Goal: Task Accomplishment & Management: Manage account settings

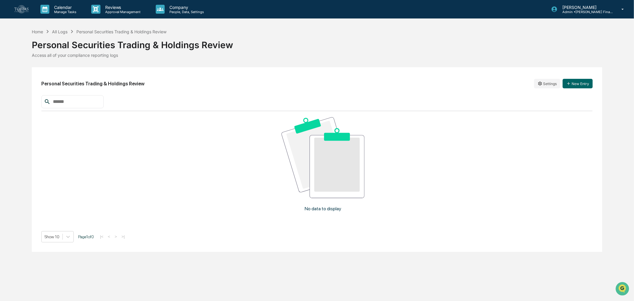
click at [381, 197] on div "No data to display" at bounding box center [323, 166] width 564 height 111
click at [175, 10] on p "People, Data, Settings" at bounding box center [186, 12] width 42 height 4
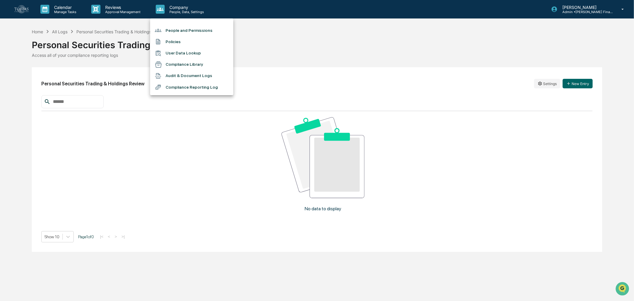
click at [195, 87] on li "Compliance Reporting Log" at bounding box center [191, 86] width 83 height 11
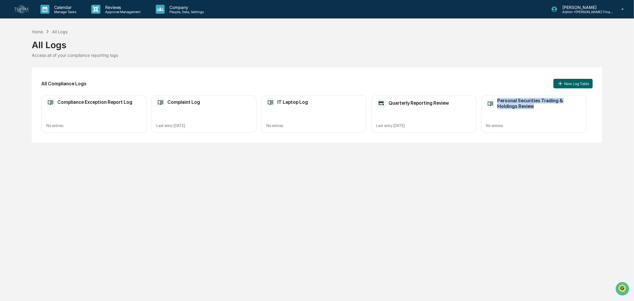
drag, startPoint x: 520, startPoint y: 109, endPoint x: 498, endPoint y: 101, distance: 23.9
click at [498, 101] on div "Personal Securities Trading & Holdings Review No entries" at bounding box center [533, 114] width 105 height 38
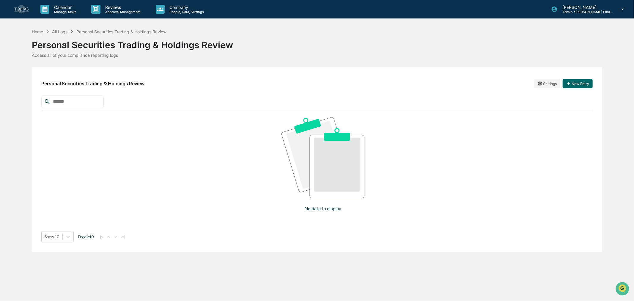
click at [88, 84] on h2 "Personal Securities Trading & Holdings Review" at bounding box center [92, 84] width 103 height 6
copy h2 "Personal Securities Trading & Holdings Review"
click at [571, 83] on button "New Entry" at bounding box center [578, 84] width 30 height 10
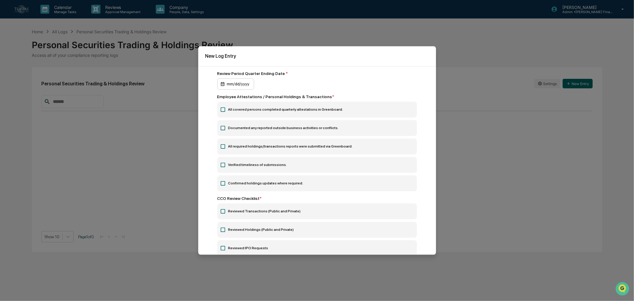
click at [239, 81] on div "mm/dd/yyyy" at bounding box center [235, 83] width 37 height 11
click at [226, 111] on label "All covered persons completed quarterly attestations in Greenboard." at bounding box center [317, 110] width 200 height 16
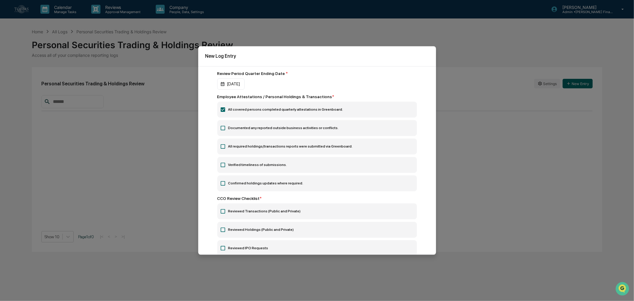
click at [224, 128] on icon at bounding box center [223, 128] width 6 height 6
click at [226, 148] on label "All required holdings/transactions reports were submitted via Greenboard." at bounding box center [317, 147] width 200 height 16
click at [224, 165] on icon at bounding box center [223, 165] width 6 height 6
click at [222, 186] on icon at bounding box center [223, 183] width 6 height 6
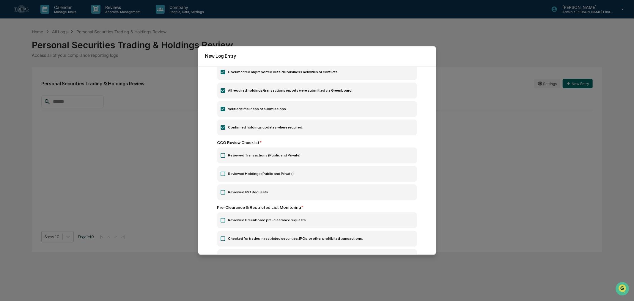
scroll to position [66, 0]
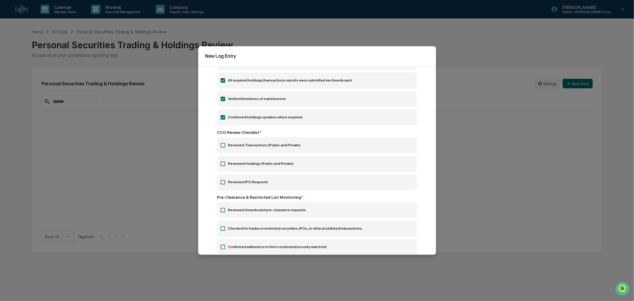
click at [221, 147] on icon at bounding box center [223, 145] width 6 height 6
click at [221, 165] on icon at bounding box center [223, 163] width 4 height 4
click at [224, 183] on icon at bounding box center [223, 182] width 6 height 6
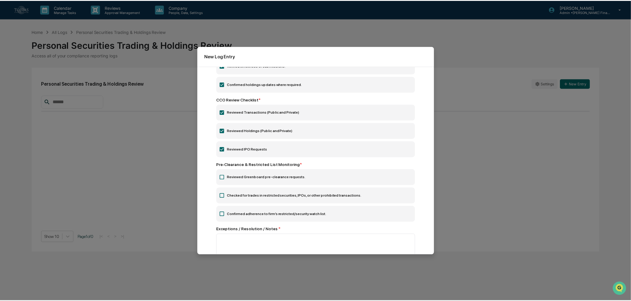
scroll to position [132, 0]
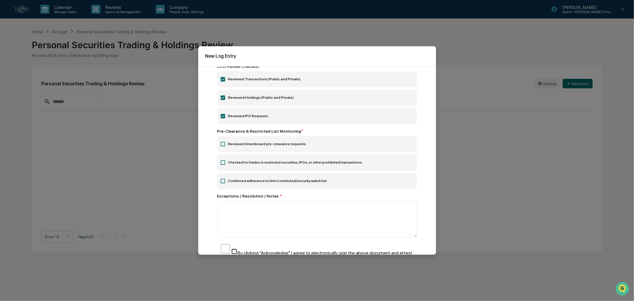
click at [221, 144] on icon at bounding box center [223, 144] width 6 height 6
click at [224, 165] on icon at bounding box center [223, 163] width 6 height 6
click at [223, 161] on icon at bounding box center [223, 163] width 6 height 6
click at [222, 165] on icon at bounding box center [223, 162] width 4 height 4
click at [222, 164] on icon at bounding box center [223, 163] width 6 height 6
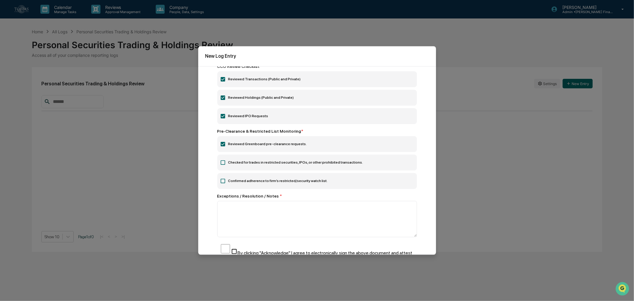
click at [233, 143] on label "Reviewed Greenboard pre-clearance requests." at bounding box center [317, 144] width 200 height 16
click at [226, 164] on label "Checked for trades in restricted securities, IPOs, or other prohibited transact…" at bounding box center [317, 163] width 200 height 16
click at [225, 179] on label "Confirmed adherence to firm’s restricted/security watch list." at bounding box center [317, 181] width 200 height 16
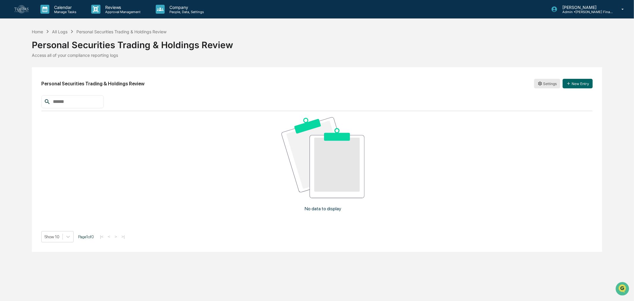
click at [546, 85] on html "Calendar Manage Tasks Reviews Approval Management Company People, Data, Setting…" at bounding box center [317, 150] width 634 height 301
click at [543, 97] on div "Edit" at bounding box center [548, 96] width 38 height 10
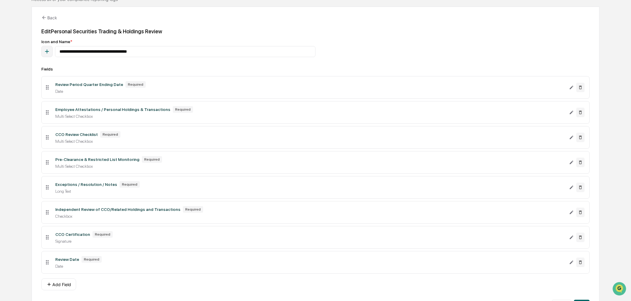
scroll to position [66, 0]
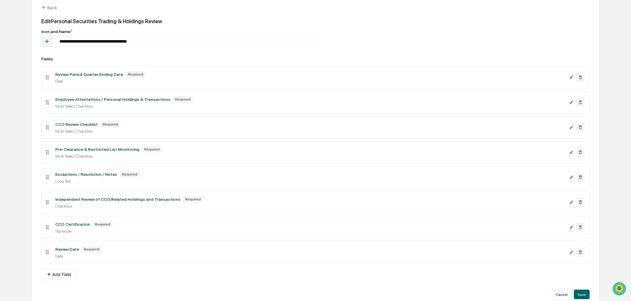
click at [91, 149] on div "Pre-Clearance & Restricted List Monitoring" at bounding box center [97, 149] width 84 height 5
click at [570, 154] on icon "Edit Pre-Clearance & Restricted List Monitoring field" at bounding box center [571, 152] width 5 height 5
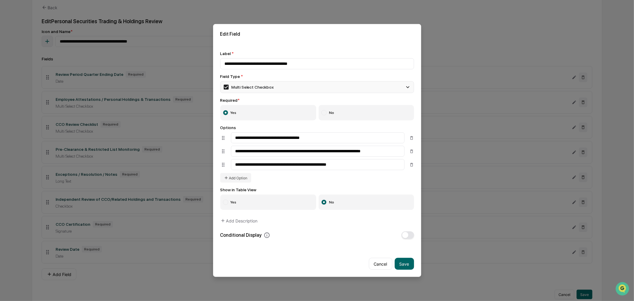
click at [229, 91] on div "Multi Select Checkbox" at bounding box center [317, 87] width 194 height 12
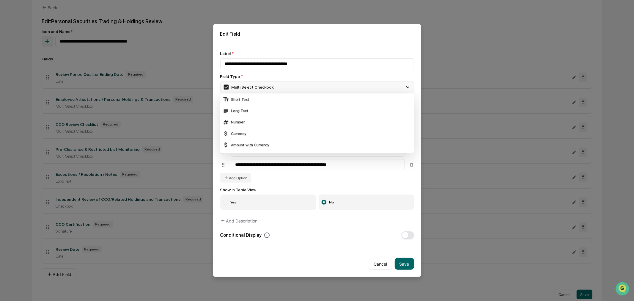
click at [250, 89] on div "Multi Select Checkbox" at bounding box center [248, 87] width 51 height 7
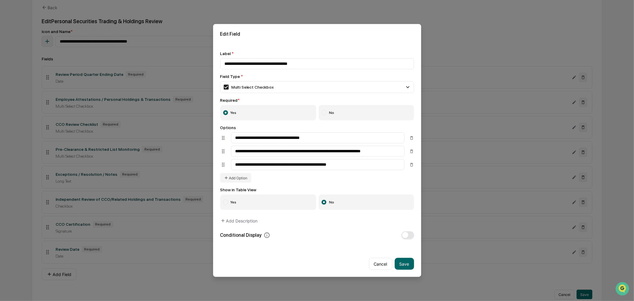
click at [263, 184] on div "**********" at bounding box center [317, 145] width 194 height 188
click at [409, 268] on button "Save" at bounding box center [404, 264] width 19 height 12
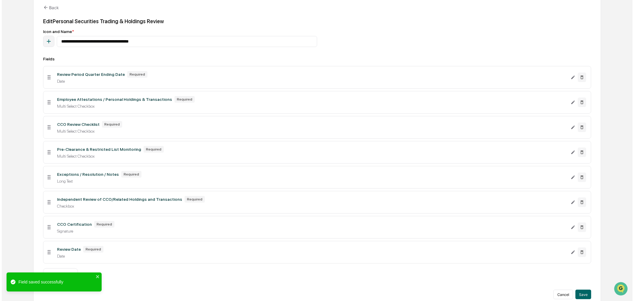
scroll to position [0, 0]
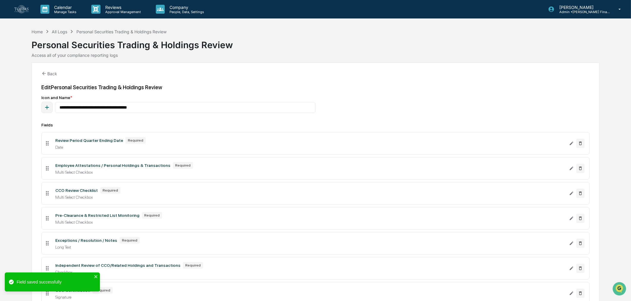
click at [58, 74] on div "**********" at bounding box center [316, 218] width 568 height 312
click at [54, 74] on button "Back" at bounding box center [49, 73] width 16 height 12
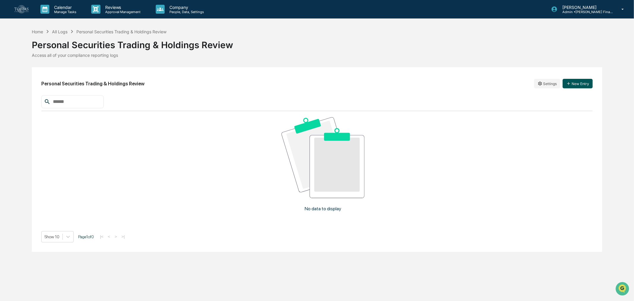
click at [574, 85] on button "New Entry" at bounding box center [578, 84] width 30 height 10
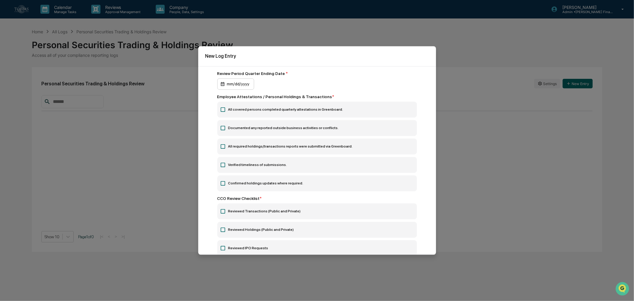
click at [228, 87] on div "mm/dd/yyyy" at bounding box center [235, 83] width 37 height 11
click at [221, 111] on icon at bounding box center [223, 110] width 6 height 6
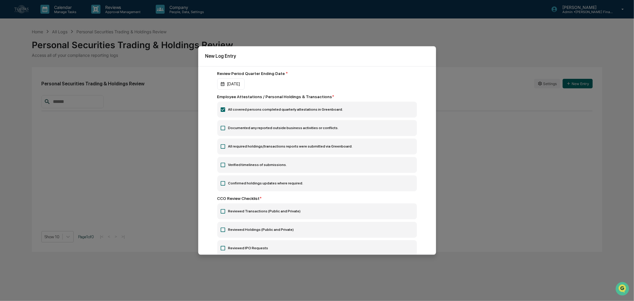
click at [220, 130] on icon at bounding box center [223, 128] width 6 height 6
click at [222, 146] on icon at bounding box center [223, 147] width 6 height 6
click at [222, 164] on icon at bounding box center [223, 165] width 4 height 4
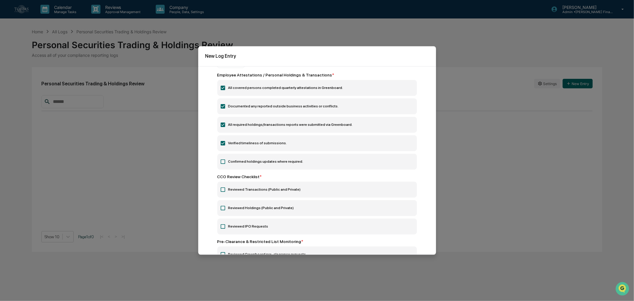
scroll to position [33, 0]
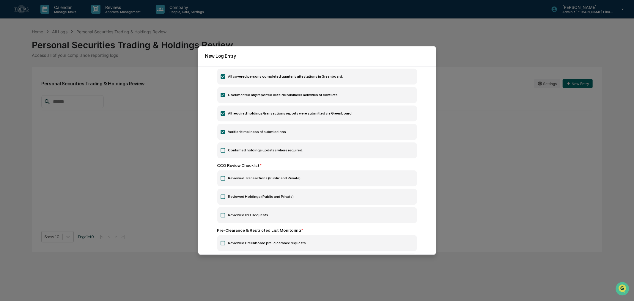
click at [223, 152] on icon at bounding box center [223, 150] width 6 height 6
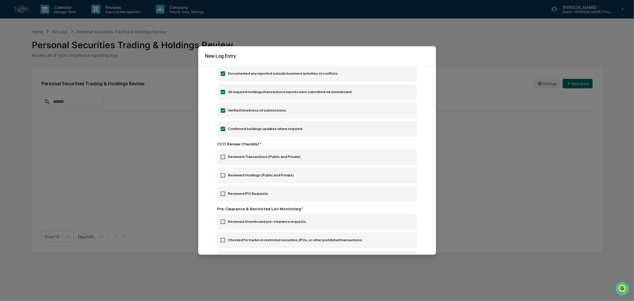
scroll to position [66, 0]
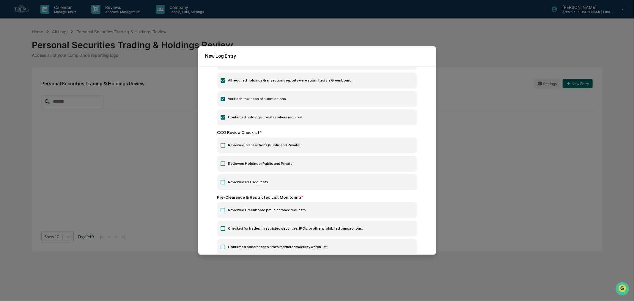
click at [222, 147] on icon at bounding box center [223, 145] width 6 height 6
click at [224, 166] on icon at bounding box center [223, 163] width 4 height 4
click at [224, 183] on icon at bounding box center [223, 182] width 6 height 6
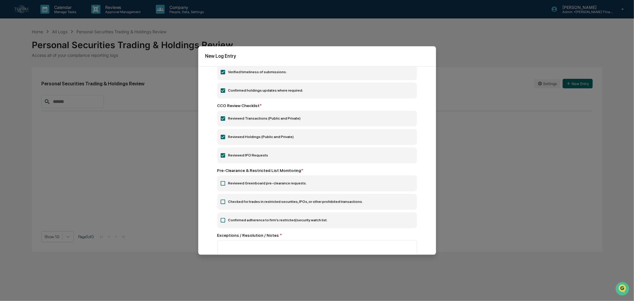
scroll to position [165, 0]
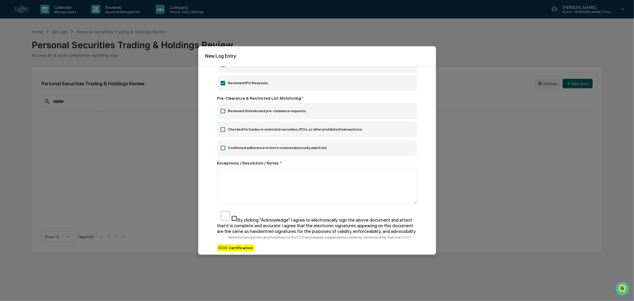
click at [223, 112] on icon at bounding box center [223, 111] width 6 height 6
click at [224, 131] on icon at bounding box center [223, 130] width 6 height 6
click at [224, 112] on icon at bounding box center [223, 111] width 4 height 4
click at [223, 132] on icon at bounding box center [223, 129] width 4 height 4
click at [223, 131] on icon at bounding box center [223, 130] width 6 height 6
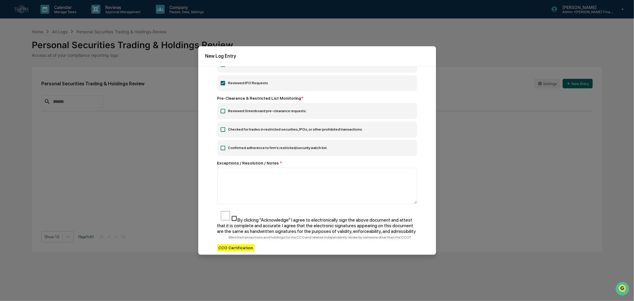
click at [224, 150] on icon at bounding box center [223, 148] width 6 height 6
click at [224, 130] on icon at bounding box center [223, 130] width 6 height 6
click at [221, 130] on icon at bounding box center [223, 129] width 4 height 4
click at [225, 130] on icon at bounding box center [223, 129] width 4 height 4
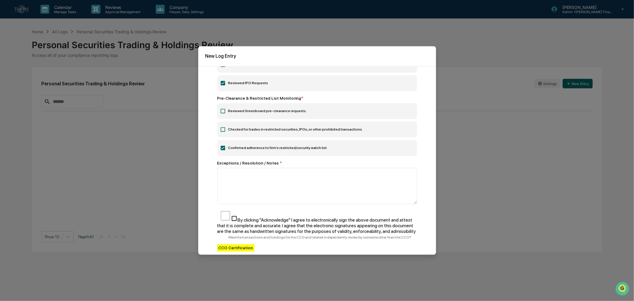
click at [224, 131] on icon at bounding box center [223, 130] width 6 height 6
click at [223, 131] on icon at bounding box center [223, 130] width 6 height 6
click at [224, 112] on icon at bounding box center [223, 111] width 6 height 6
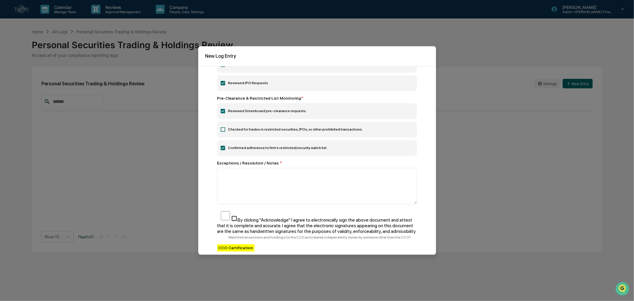
click at [224, 112] on icon at bounding box center [223, 111] width 4 height 4
click at [224, 112] on icon at bounding box center [223, 111] width 6 height 6
click at [222, 131] on icon at bounding box center [223, 130] width 6 height 6
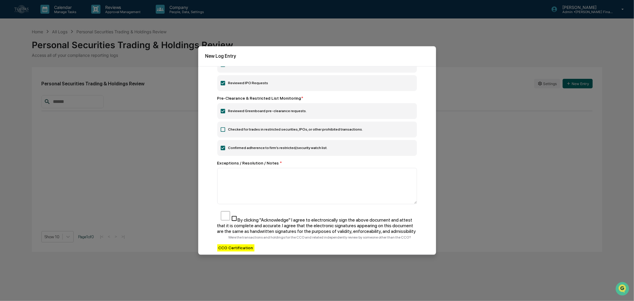
click at [243, 134] on label "Checked for trades in restricted securities, IPOs, or other prohibited transact…" at bounding box center [317, 130] width 200 height 16
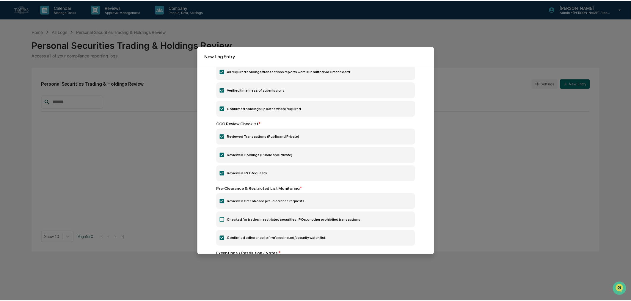
scroll to position [66, 0]
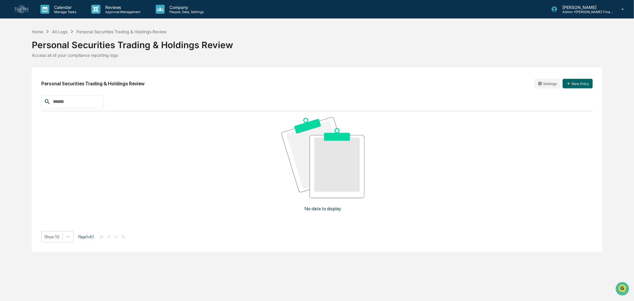
click at [548, 84] on html "Calendar Manage Tasks Reviews Approval Management Company People, Data, Setting…" at bounding box center [317, 150] width 634 height 301
click at [551, 99] on div "Edit" at bounding box center [548, 96] width 38 height 10
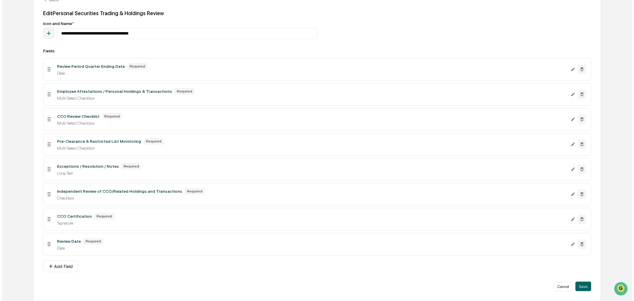
scroll to position [78, 0]
click at [114, 144] on div "Pre-Clearance & Restricted List Monitoring Required Multi Select Checkbox" at bounding box center [310, 144] width 518 height 12
click at [571, 143] on icon "Edit Pre-Clearance & Restricted List Monitoring field" at bounding box center [572, 144] width 4 height 4
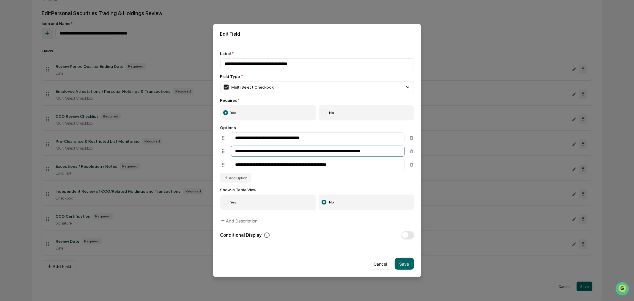
click at [269, 154] on input "**********" at bounding box center [318, 151] width 174 height 11
click at [275, 150] on input "**********" at bounding box center [318, 151] width 174 height 11
click at [412, 151] on icon at bounding box center [411, 151] width 5 height 5
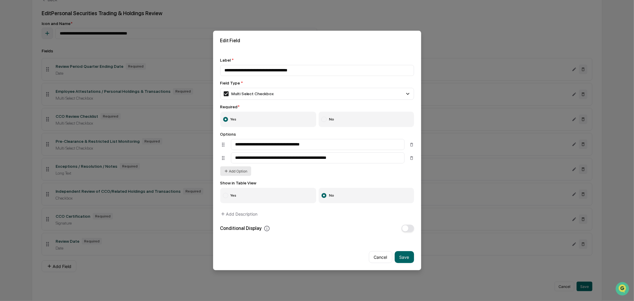
click at [238, 174] on button "Add Option" at bounding box center [235, 171] width 31 height 10
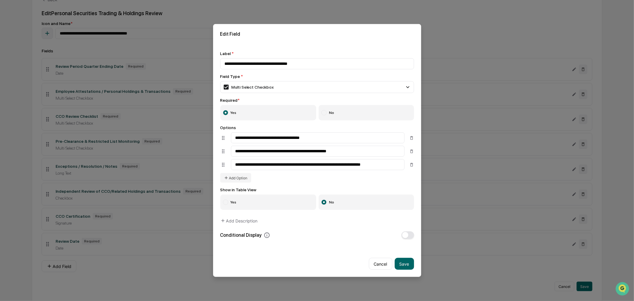
type input "**********"
click at [302, 180] on div "**********" at bounding box center [317, 153] width 194 height 57
click at [408, 265] on button "Save" at bounding box center [404, 264] width 19 height 12
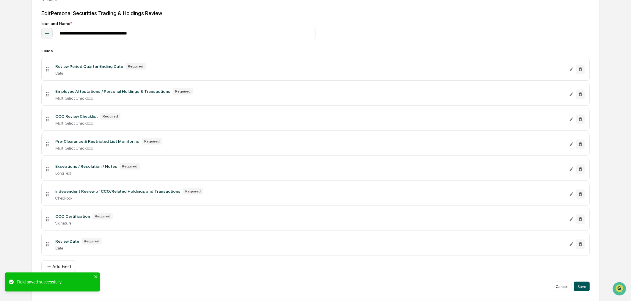
click at [577, 288] on button "Save" at bounding box center [582, 287] width 16 height 10
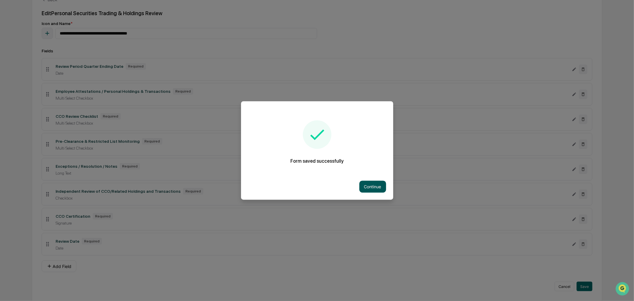
click at [377, 185] on button "Continue" at bounding box center [372, 187] width 27 height 12
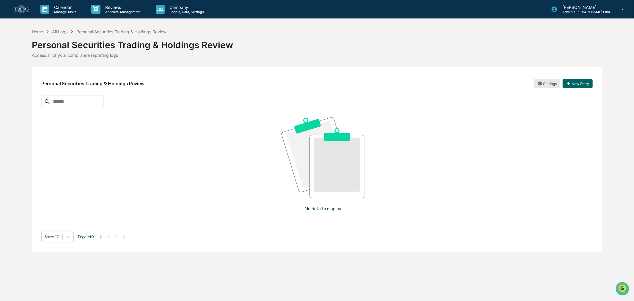
click at [551, 85] on html "Calendar Manage Tasks Reviews Approval Management Company People, Data, Setting…" at bounding box center [317, 150] width 634 height 301
click at [545, 94] on div "Edit" at bounding box center [548, 96] width 38 height 10
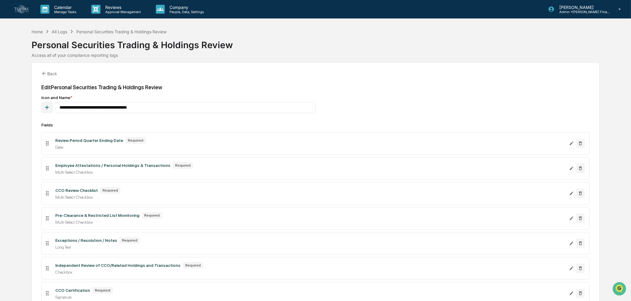
click at [224, 175] on div "Multi Select Checkbox" at bounding box center [309, 172] width 509 height 5
click at [569, 170] on icon "Edit Employee Attestations / Personal Holdings & Transactions field" at bounding box center [571, 168] width 5 height 5
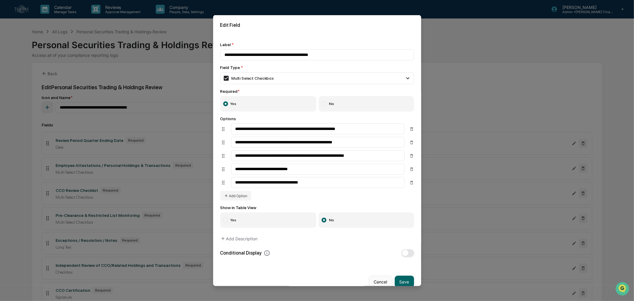
click at [376, 285] on button "Cancel" at bounding box center [380, 282] width 23 height 12
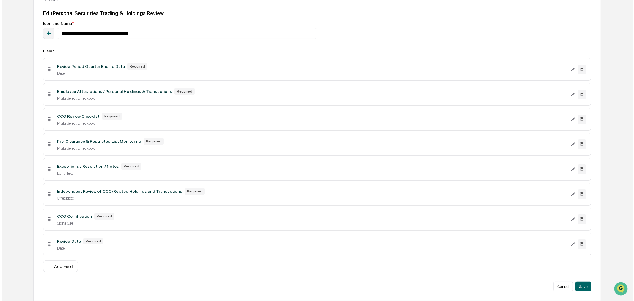
scroll to position [78, 0]
click at [584, 286] on button "Save" at bounding box center [582, 287] width 16 height 10
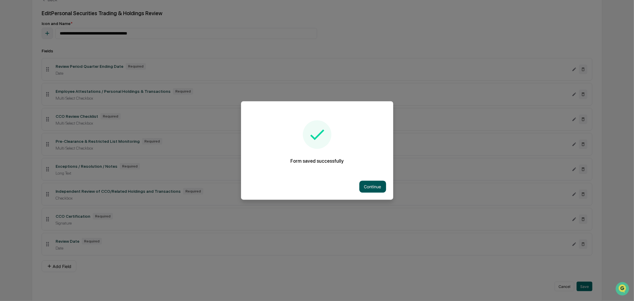
click at [373, 186] on button "Continue" at bounding box center [372, 187] width 27 height 12
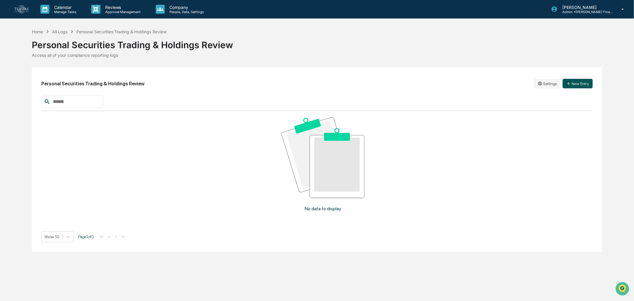
click at [570, 87] on button "New Entry" at bounding box center [578, 84] width 30 height 10
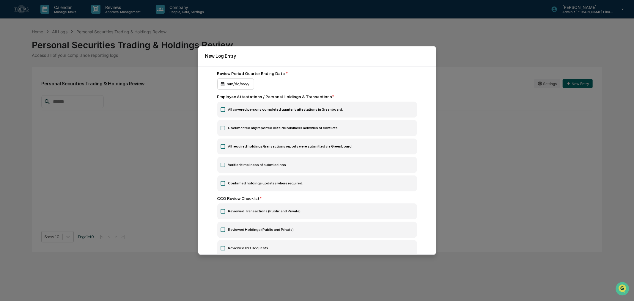
click at [227, 82] on div "mm/dd/yyyy" at bounding box center [235, 83] width 37 height 11
click at [202, 99] on div at bounding box center [317, 150] width 634 height 301
click at [223, 113] on icon at bounding box center [223, 110] width 6 height 6
click at [221, 129] on icon at bounding box center [223, 128] width 6 height 6
click at [222, 148] on icon at bounding box center [223, 147] width 6 height 6
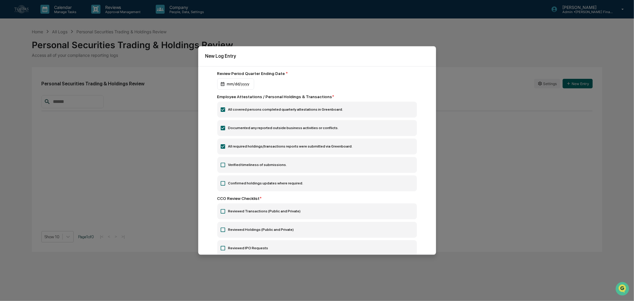
click at [222, 165] on icon at bounding box center [223, 165] width 6 height 6
click at [222, 185] on icon at bounding box center [223, 183] width 6 height 6
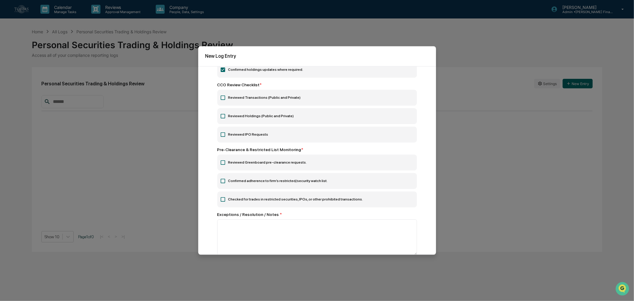
scroll to position [99, 0]
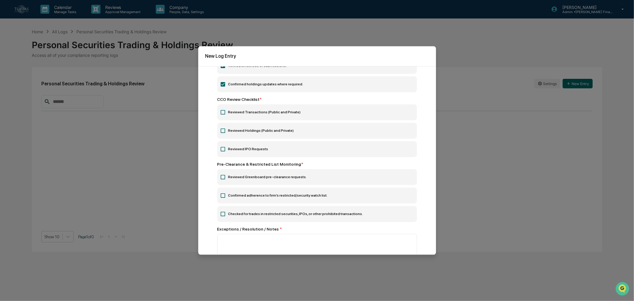
click at [223, 114] on icon at bounding box center [223, 112] width 6 height 6
click at [223, 130] on icon at bounding box center [223, 131] width 6 height 6
click at [222, 147] on icon at bounding box center [223, 149] width 6 height 6
click at [221, 177] on icon at bounding box center [223, 177] width 6 height 6
click at [222, 198] on icon at bounding box center [223, 195] width 4 height 4
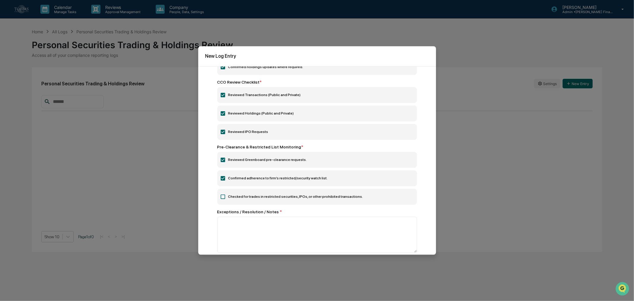
scroll to position [132, 0]
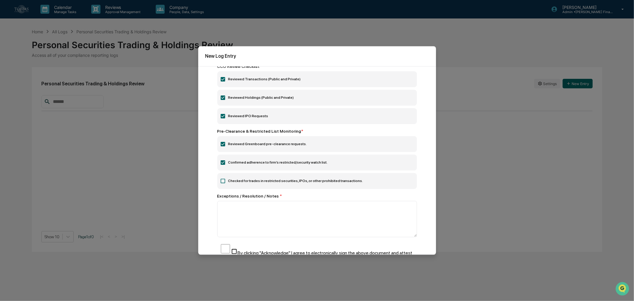
click at [223, 181] on icon at bounding box center [223, 181] width 6 height 6
click at [222, 183] on icon at bounding box center [223, 181] width 6 height 6
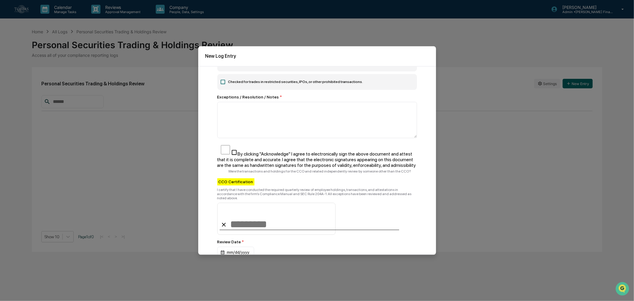
scroll to position [198, 0]
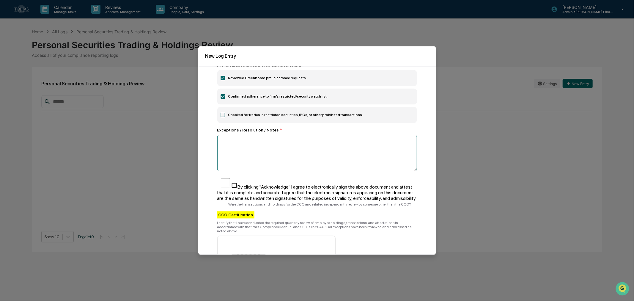
click at [257, 151] on textarea at bounding box center [317, 153] width 200 height 36
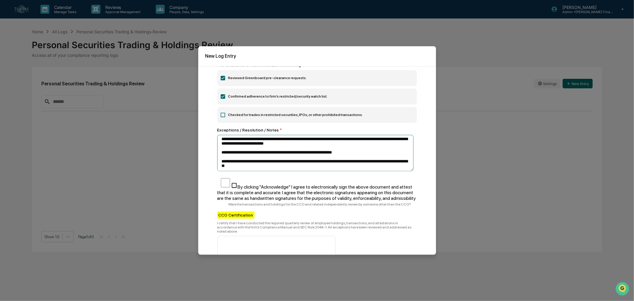
scroll to position [0, 0]
drag, startPoint x: 261, startPoint y: 169, endPoint x: 198, endPoint y: 122, distance: 77.6
click at [198, 122] on div "Review Period Quarter Ending Date * mm/dd/yyyy Employee Attestations / Personal…" at bounding box center [317, 160] width 238 height 188
type textarea "**********"
drag, startPoint x: 339, startPoint y: 199, endPoint x: 357, endPoint y: 200, distance: 17.6
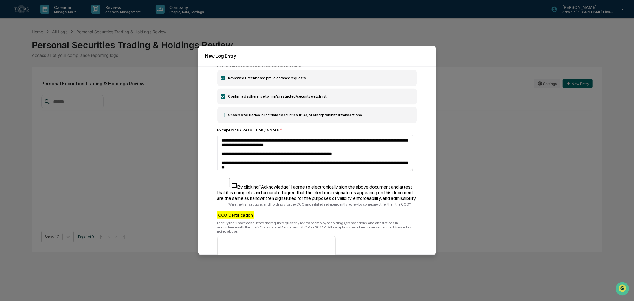
click at [339, 199] on span "By clicking "Acknowledge" I agree to electronically sign the above document and…" at bounding box center [316, 192] width 199 height 17
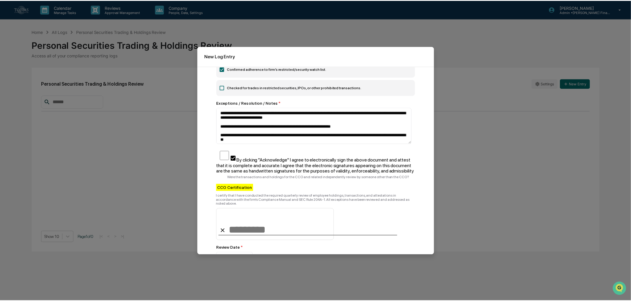
scroll to position [260, 0]
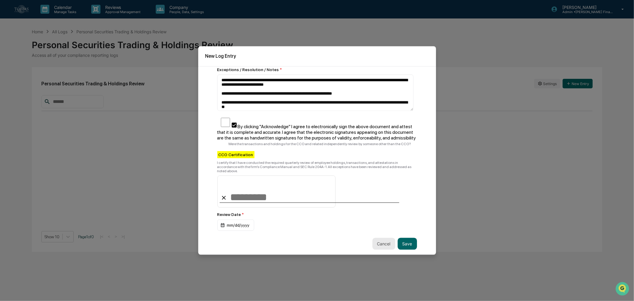
click at [386, 239] on button "Cancel" at bounding box center [384, 244] width 23 height 12
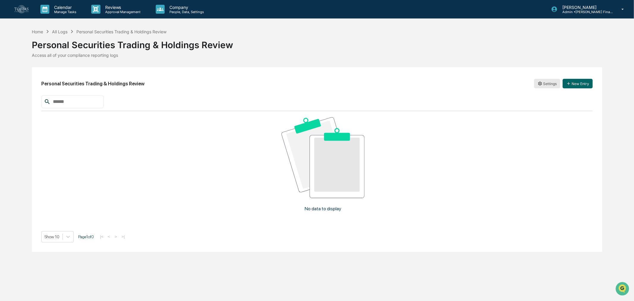
click at [546, 81] on html "Calendar Manage Tasks Reviews Approval Management Company People, Data, Setting…" at bounding box center [317, 150] width 634 height 301
drag, startPoint x: 541, startPoint y: 91, endPoint x: 542, endPoint y: 94, distance: 3.3
click at [542, 94] on div "Edit" at bounding box center [548, 96] width 38 height 10
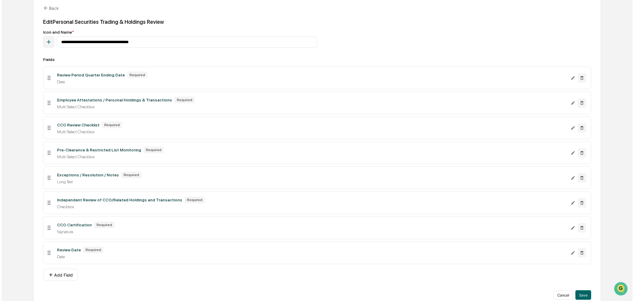
scroll to position [66, 0]
click at [571, 153] on icon "Edit Pre-Clearance & Restricted List Monitoring field" at bounding box center [571, 152] width 5 height 5
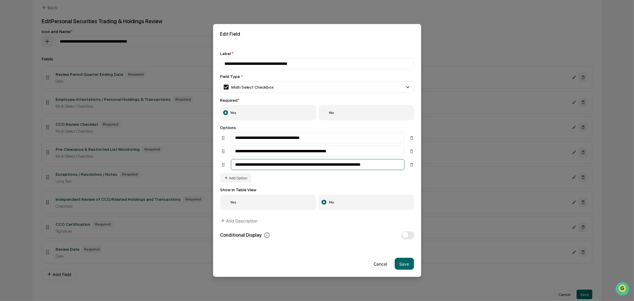
click at [396, 165] on input "**********" at bounding box center [318, 164] width 174 height 11
click at [412, 165] on icon at bounding box center [411, 164] width 5 height 5
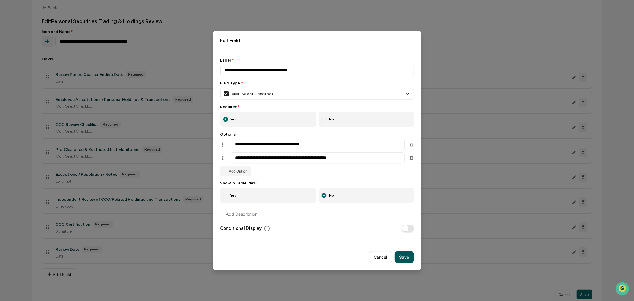
click at [407, 260] on button "Save" at bounding box center [404, 257] width 19 height 12
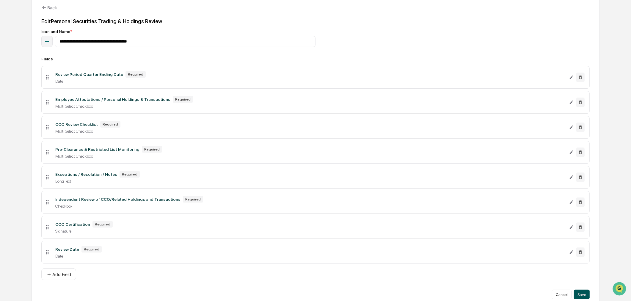
click at [588, 298] on button "Save" at bounding box center [582, 295] width 16 height 10
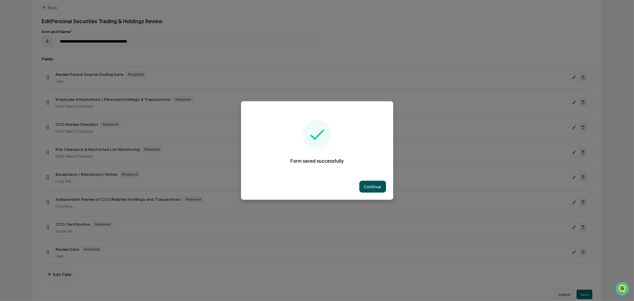
click at [380, 188] on button "Continue" at bounding box center [372, 187] width 27 height 12
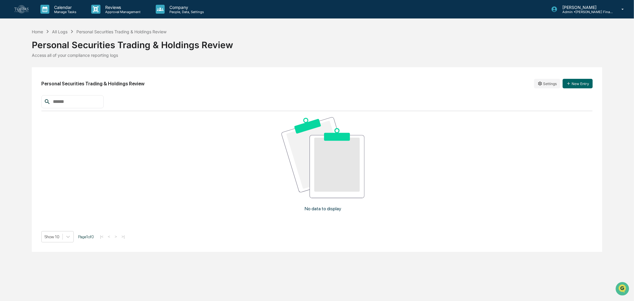
click at [586, 77] on div "Personal Securities Trading & Holdings Review Settings New Entry" at bounding box center [317, 84] width 552 height 14
click at [585, 87] on button "New Entry" at bounding box center [578, 84] width 30 height 10
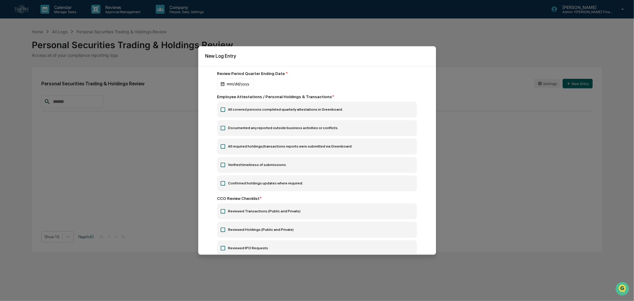
drag, startPoint x: 227, startPoint y: 108, endPoint x: 219, endPoint y: 118, distance: 13.1
click at [226, 109] on label "All covered persons completed quarterly attestations in Greenboard." at bounding box center [317, 110] width 200 height 16
click at [222, 125] on label "Documented any reported outside business activities or conflicts." at bounding box center [317, 128] width 200 height 16
click at [224, 147] on icon at bounding box center [223, 147] width 6 height 6
click at [224, 169] on label "Verified timeliness of submissions." at bounding box center [317, 165] width 200 height 16
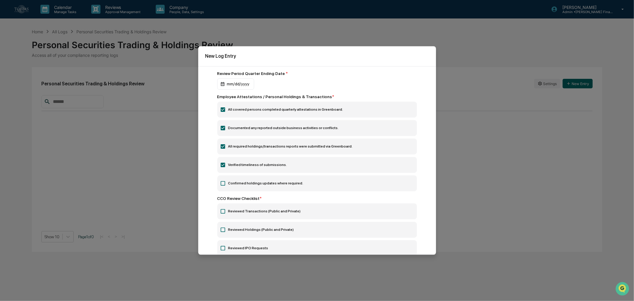
click at [222, 186] on icon at bounding box center [223, 183] width 4 height 4
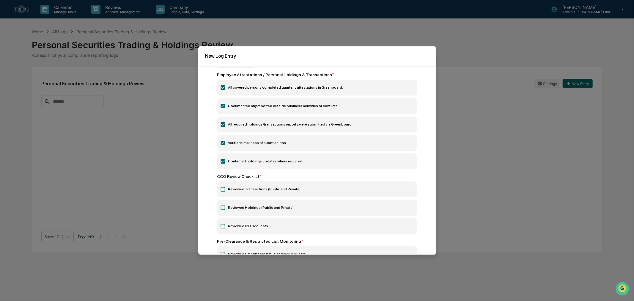
scroll to position [66, 0]
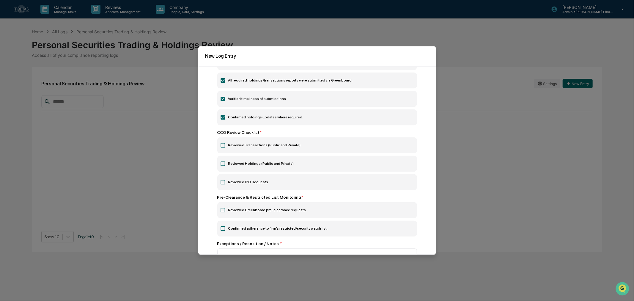
click at [221, 146] on icon at bounding box center [223, 145] width 6 height 6
click at [222, 164] on icon at bounding box center [223, 164] width 6 height 6
click at [222, 183] on icon at bounding box center [223, 182] width 6 height 6
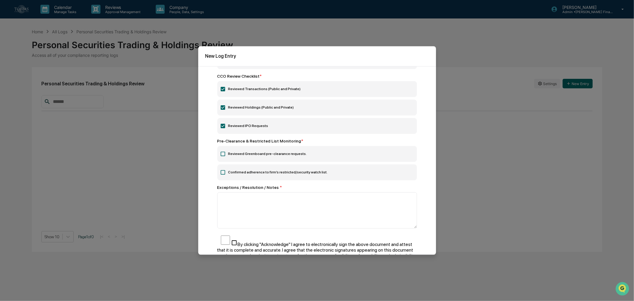
scroll to position [132, 0]
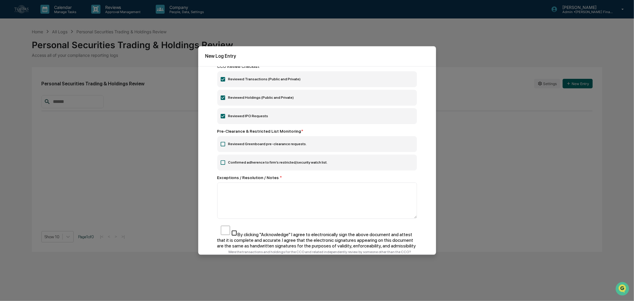
click at [222, 146] on icon at bounding box center [223, 144] width 6 height 6
click at [222, 164] on icon at bounding box center [223, 163] width 6 height 6
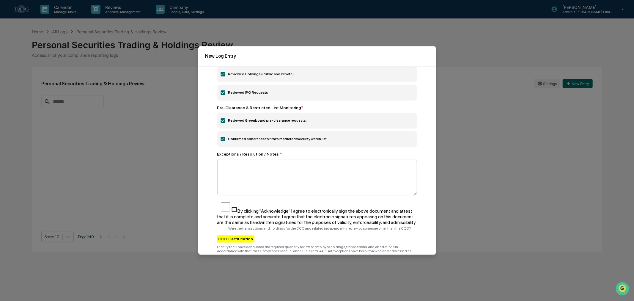
scroll to position [165, 0]
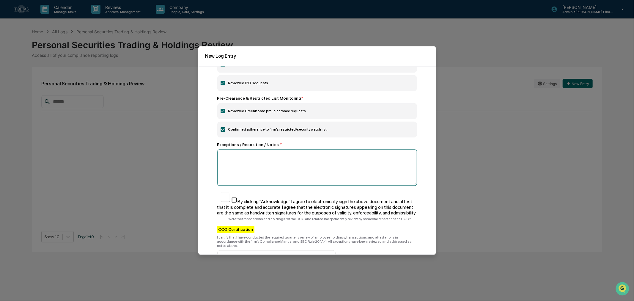
click at [246, 165] on textarea at bounding box center [317, 168] width 200 height 36
paste textarea "**********"
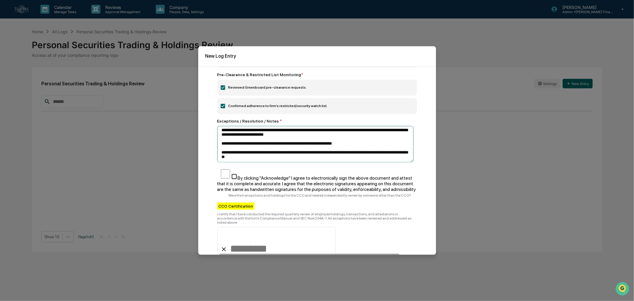
scroll to position [198, 0]
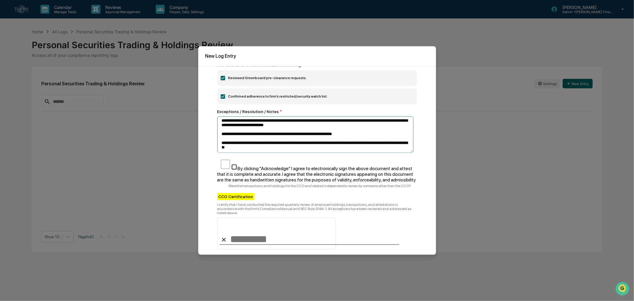
type textarea "**********"
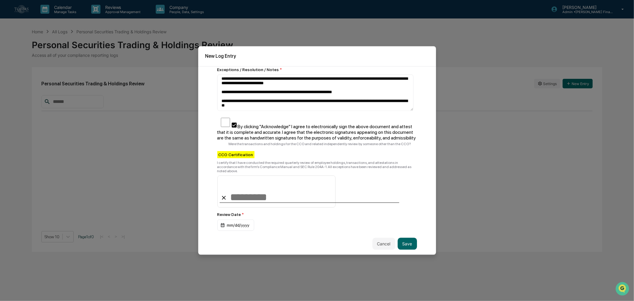
scroll to position [242, 0]
click at [238, 189] on input at bounding box center [276, 191] width 118 height 32
type input "**********"
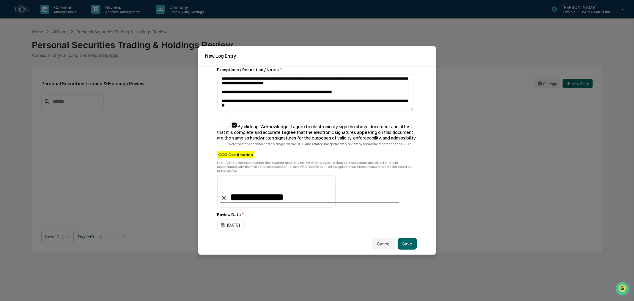
click at [319, 231] on div "Review Period Quarter Ending Date * mm/dd/yyyy Employee Attestations / Personal…" at bounding box center [317, 160] width 238 height 188
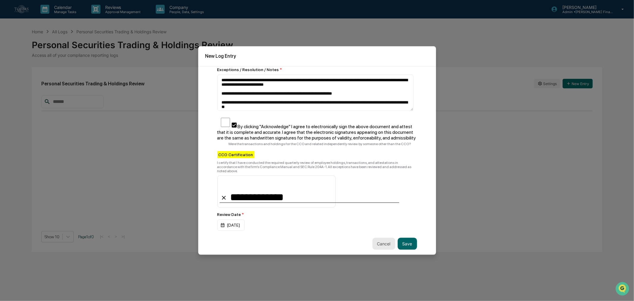
click at [373, 238] on button "Cancel" at bounding box center [384, 244] width 23 height 12
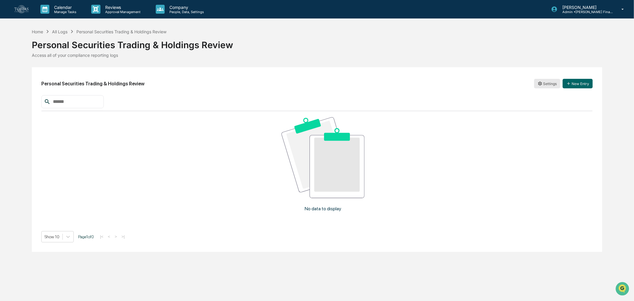
click at [547, 80] on html "Calendar Manage Tasks Reviews Approval Management Company People, Data, Setting…" at bounding box center [317, 150] width 634 height 301
click at [543, 90] on div "Edit Archive" at bounding box center [547, 100] width 41 height 22
click at [546, 97] on div "Edit" at bounding box center [548, 96] width 38 height 10
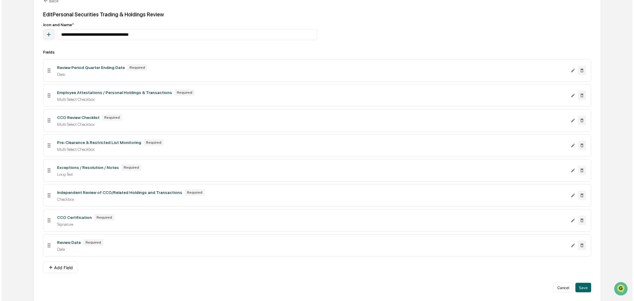
scroll to position [78, 0]
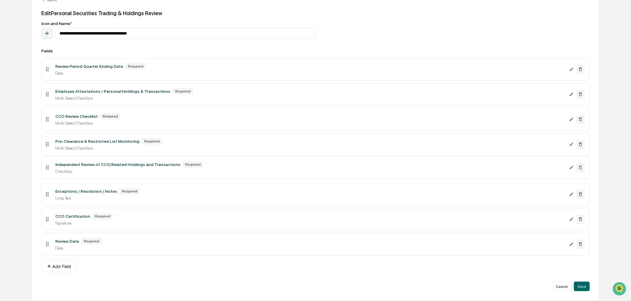
drag, startPoint x: 46, startPoint y: 194, endPoint x: 48, endPoint y: 171, distance: 22.6
click at [47, 168] on icon at bounding box center [47, 167] width 7 height 7
click at [583, 283] on button "Save" at bounding box center [582, 287] width 16 height 10
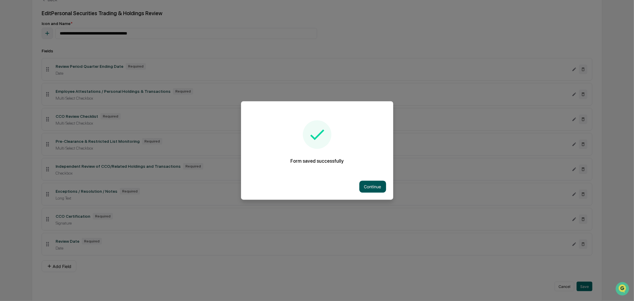
click at [366, 184] on button "Continue" at bounding box center [372, 187] width 27 height 12
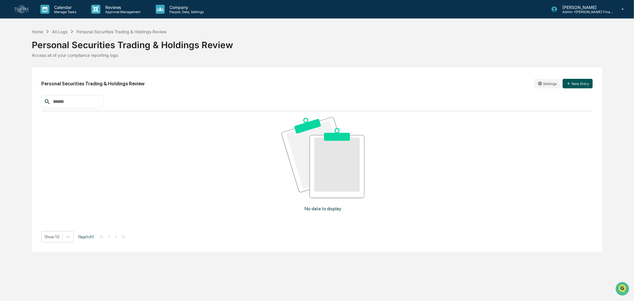
click at [574, 85] on button "New Entry" at bounding box center [578, 84] width 30 height 10
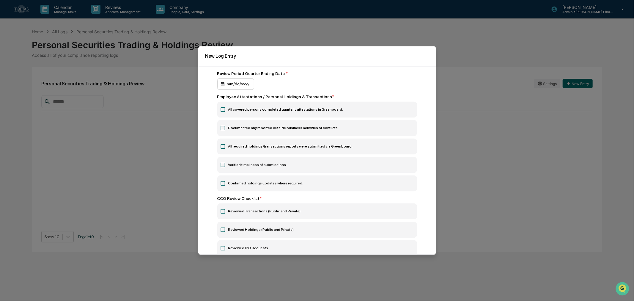
click at [231, 85] on div "mm/dd/yyyy" at bounding box center [235, 83] width 37 height 11
click at [222, 111] on icon at bounding box center [223, 110] width 6 height 6
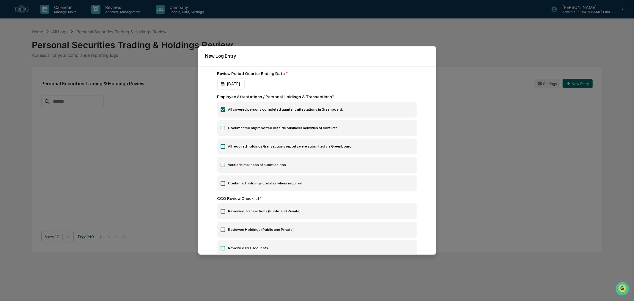
click at [224, 129] on icon at bounding box center [223, 128] width 6 height 6
click at [222, 147] on icon at bounding box center [223, 147] width 6 height 6
click at [223, 167] on icon at bounding box center [223, 165] width 6 height 6
click at [223, 186] on icon at bounding box center [223, 183] width 4 height 4
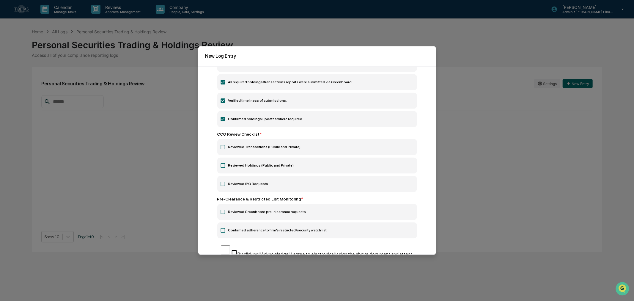
scroll to position [66, 0]
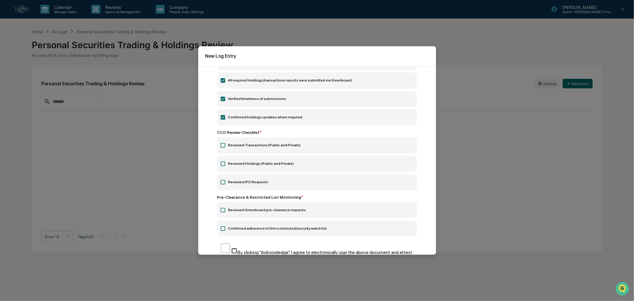
click at [224, 146] on icon at bounding box center [223, 145] width 6 height 6
click at [223, 163] on icon at bounding box center [223, 163] width 4 height 4
click at [224, 183] on icon at bounding box center [223, 182] width 6 height 6
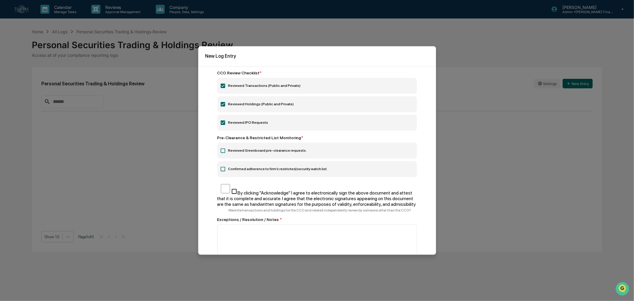
scroll to position [165, 0]
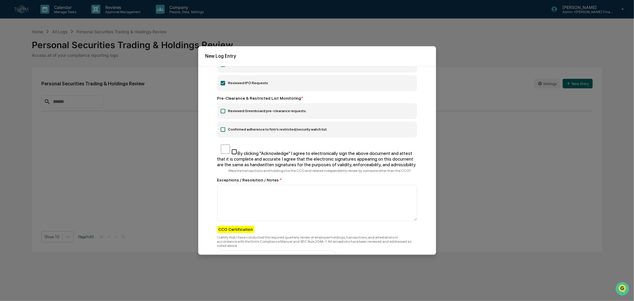
click at [222, 110] on icon at bounding box center [223, 111] width 4 height 4
click at [223, 132] on icon at bounding box center [223, 130] width 6 height 6
click at [260, 173] on div "Were the transactions and holdings for the CCO and related independently review…" at bounding box center [323, 171] width 188 height 4
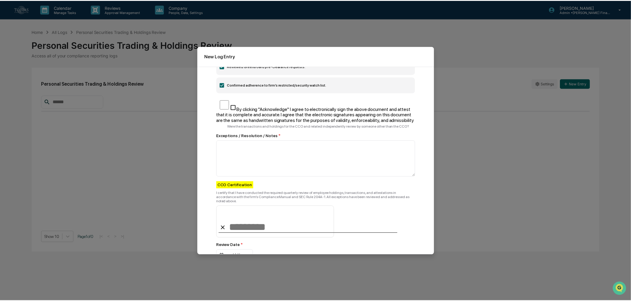
scroll to position [198, 0]
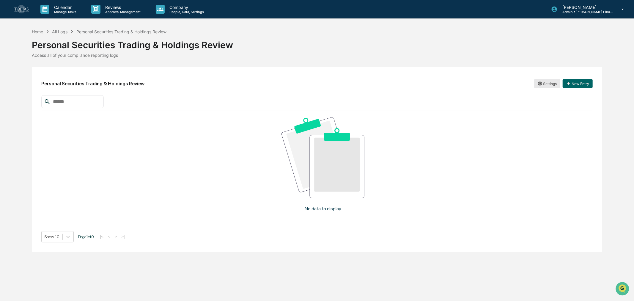
click at [546, 86] on html "Calendar Manage Tasks Reviews Approval Management Company People, Data, Setting…" at bounding box center [317, 150] width 634 height 301
click at [559, 92] on div "Edit" at bounding box center [548, 96] width 38 height 10
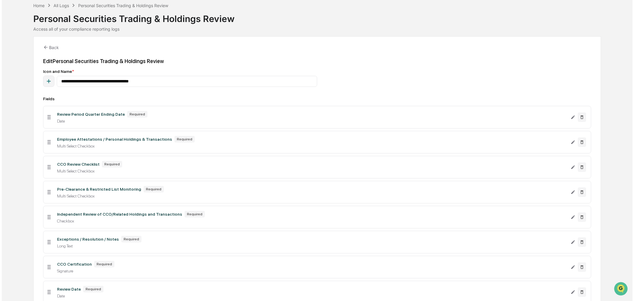
scroll to position [78, 0]
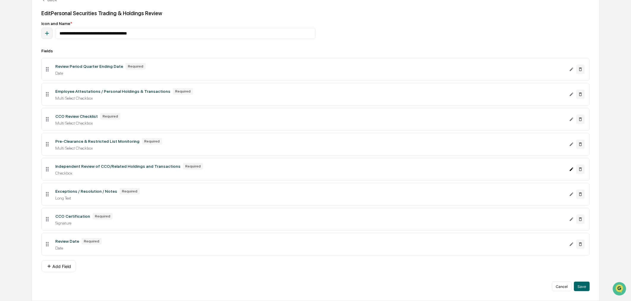
click at [570, 168] on icon "Edit Independent Review of CCO/Related Holdings and Transactions field" at bounding box center [571, 169] width 5 height 5
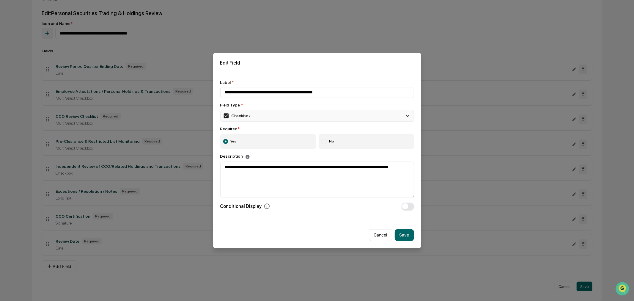
click at [243, 116] on div "Checkbox" at bounding box center [237, 116] width 28 height 7
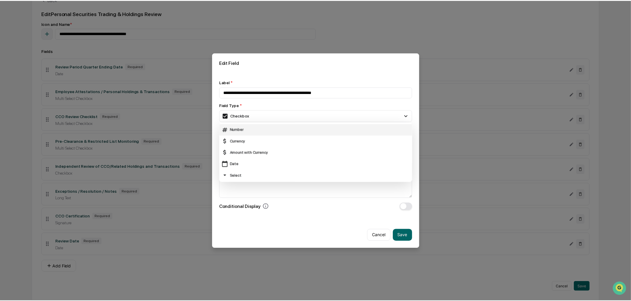
scroll to position [33, 0]
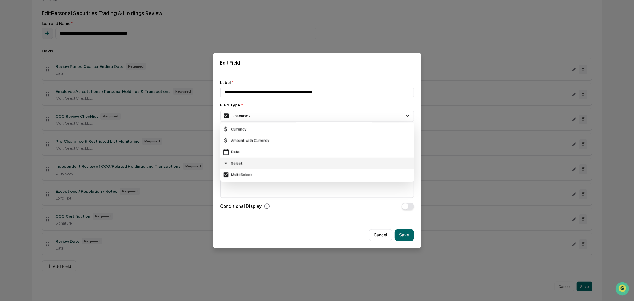
click at [243, 162] on div "Select" at bounding box center [317, 163] width 189 height 7
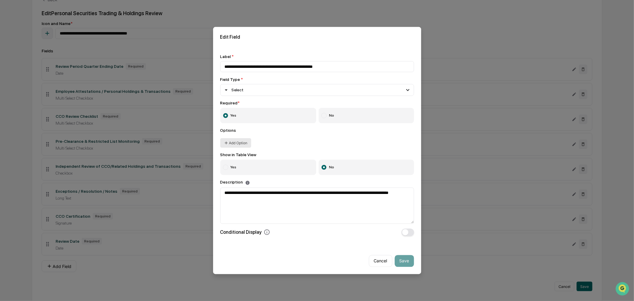
click at [238, 142] on button "Add Option" at bounding box center [235, 143] width 31 height 10
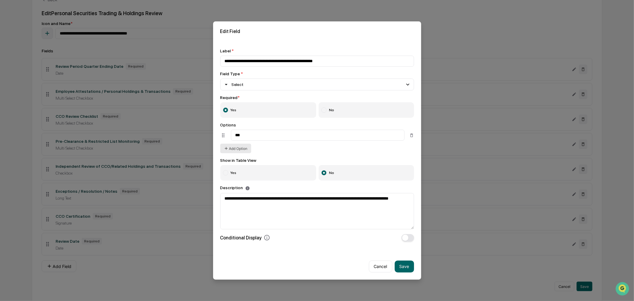
type input "***"
click at [226, 150] on div "**********" at bounding box center [317, 144] width 208 height 207
click at [238, 150] on button "Add Option" at bounding box center [235, 149] width 31 height 10
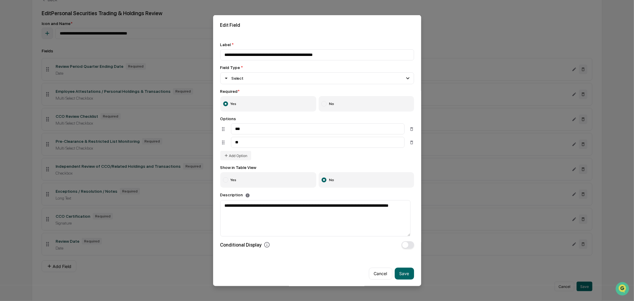
type input "**"
click at [268, 159] on div "Options *** ** Add Option" at bounding box center [317, 138] width 194 height 44
click at [406, 278] on button "Save" at bounding box center [404, 274] width 19 height 12
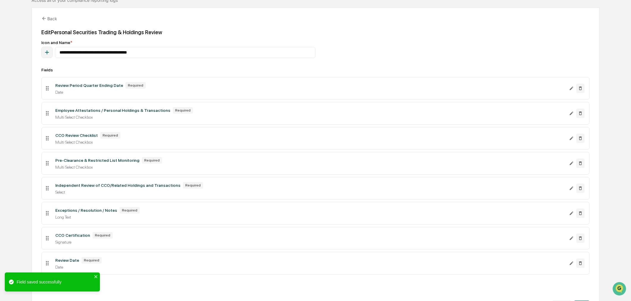
scroll to position [11, 0]
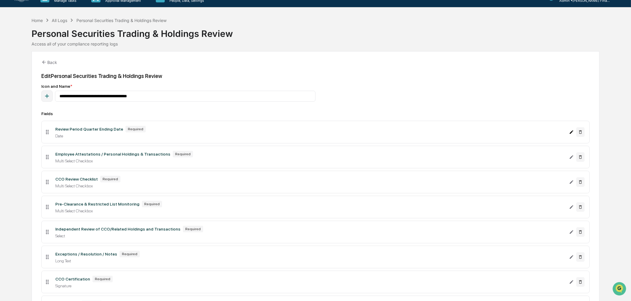
click at [571, 134] on icon "Edit Review Period Quarter Ending Date field" at bounding box center [571, 132] width 5 height 5
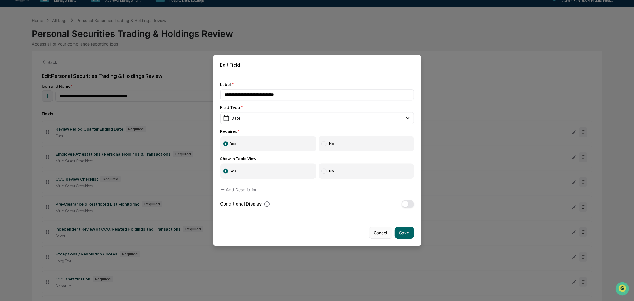
click at [383, 234] on button "Cancel" at bounding box center [380, 233] width 23 height 12
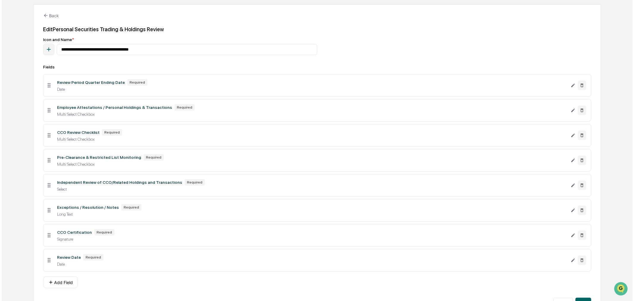
scroll to position [78, 0]
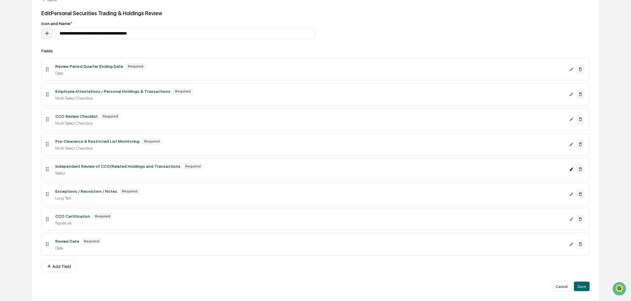
click at [573, 169] on icon "Edit Independent Review of CCO/Related Holdings and Transactions field" at bounding box center [571, 169] width 5 height 5
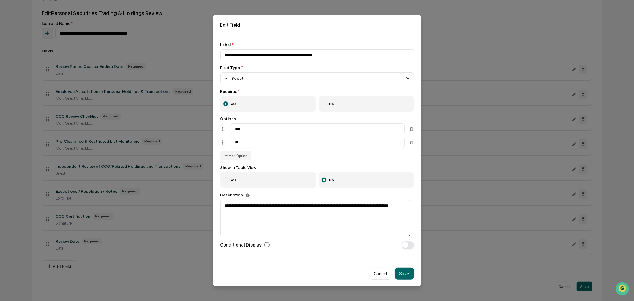
click at [279, 181] on label "Yes" at bounding box center [268, 179] width 96 height 15
click at [400, 278] on button "Save" at bounding box center [404, 274] width 19 height 12
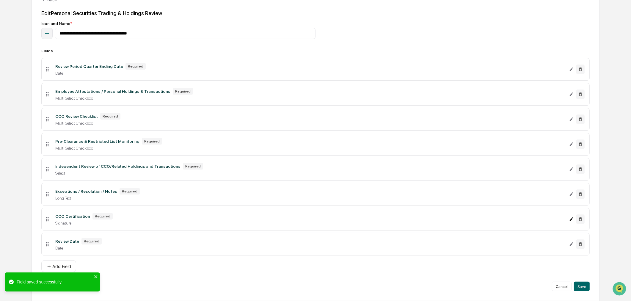
click at [571, 219] on icon "Edit CCO Certification field" at bounding box center [571, 219] width 5 height 5
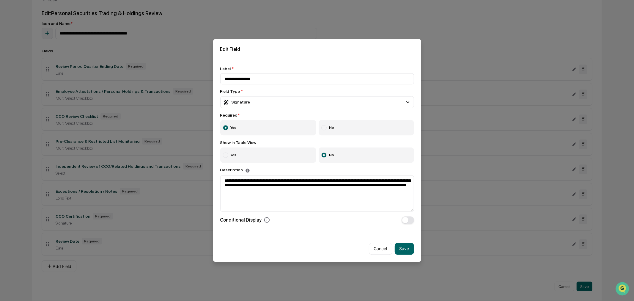
click at [251, 155] on label "Yes" at bounding box center [268, 154] width 96 height 15
click at [404, 248] on button "Save" at bounding box center [404, 249] width 19 height 12
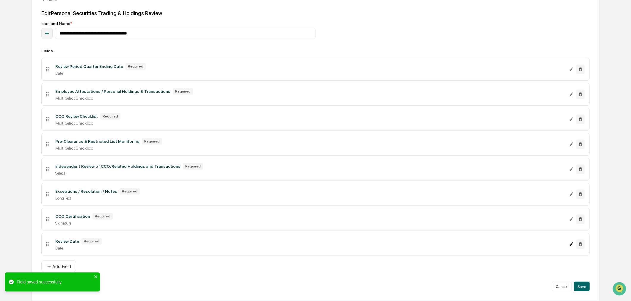
click at [571, 244] on icon "Edit Review Date field" at bounding box center [572, 244] width 4 height 4
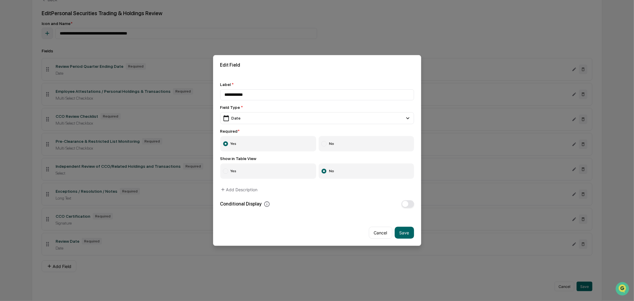
click at [247, 172] on label "Yes" at bounding box center [268, 171] width 96 height 15
click at [407, 234] on button "Save" at bounding box center [404, 233] width 19 height 12
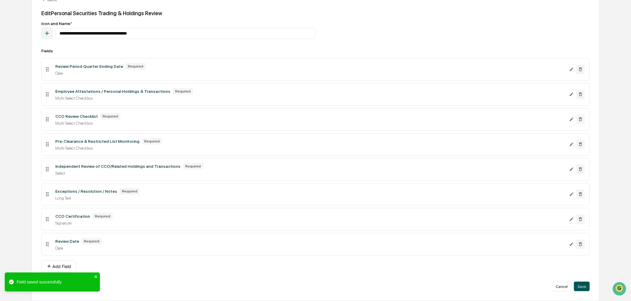
click at [580, 287] on button "Save" at bounding box center [582, 287] width 16 height 10
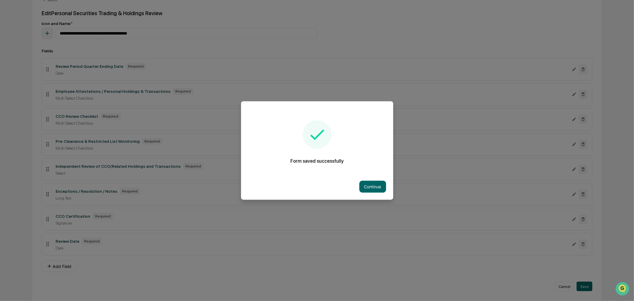
click at [358, 184] on div "Continue" at bounding box center [317, 187] width 152 height 26
click at [366, 185] on button "Continue" at bounding box center [372, 187] width 27 height 12
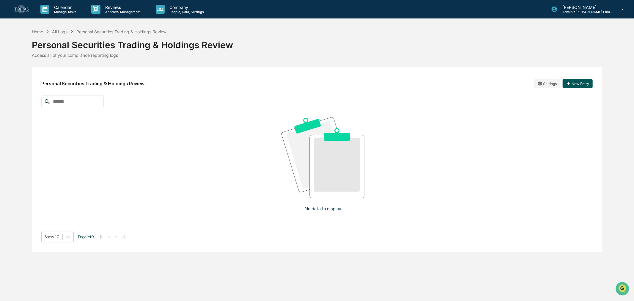
click at [578, 86] on button "New Entry" at bounding box center [578, 84] width 30 height 10
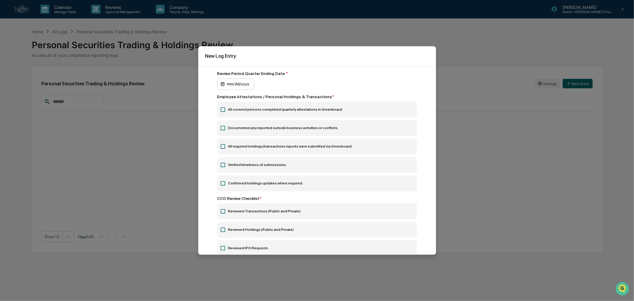
click at [237, 84] on div "mm/dd/yyyy" at bounding box center [235, 83] width 37 height 11
click at [222, 108] on icon at bounding box center [223, 109] width 4 height 4
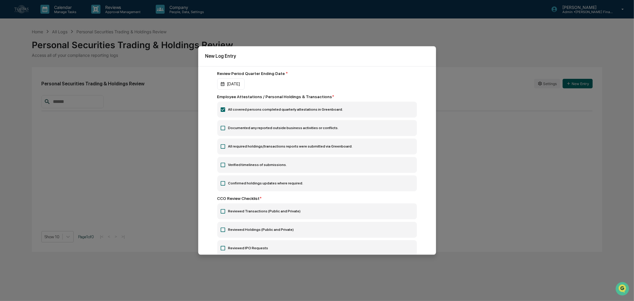
click at [226, 127] on label "Documented any reported outside business activities or conflicts." at bounding box center [317, 128] width 200 height 16
click at [222, 148] on icon at bounding box center [223, 147] width 6 height 6
click at [222, 164] on icon at bounding box center [223, 165] width 4 height 4
click at [224, 186] on icon at bounding box center [223, 183] width 6 height 6
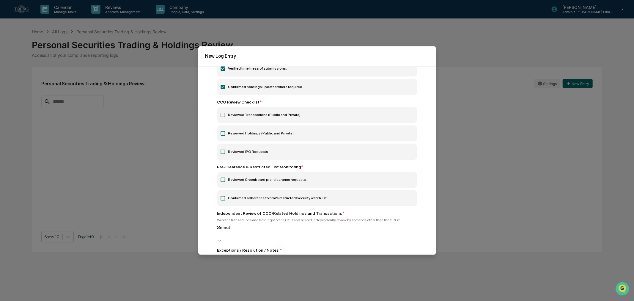
scroll to position [99, 0]
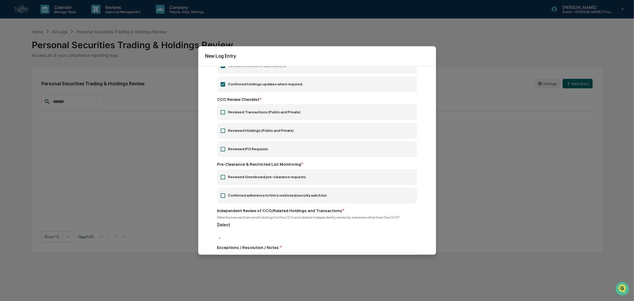
click at [222, 114] on icon at bounding box center [223, 112] width 6 height 6
click at [223, 133] on icon at bounding box center [223, 131] width 6 height 6
click at [223, 146] on label "Reviewed IPO Requests" at bounding box center [317, 149] width 200 height 16
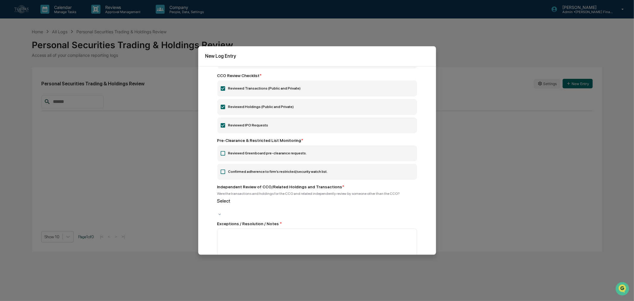
scroll to position [132, 0]
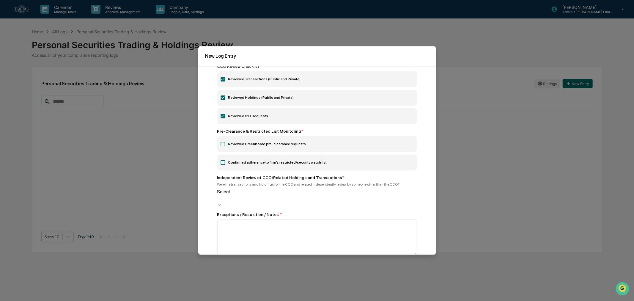
click at [224, 146] on icon at bounding box center [223, 144] width 6 height 6
click at [222, 165] on icon at bounding box center [223, 163] width 6 height 6
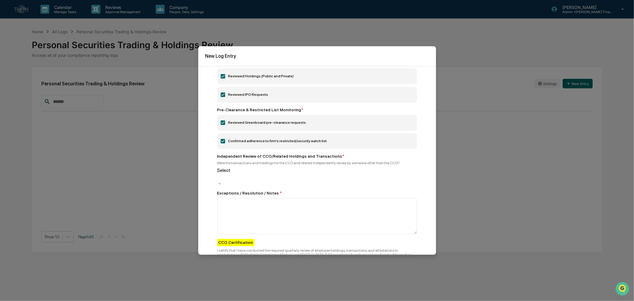
scroll to position [165, 0]
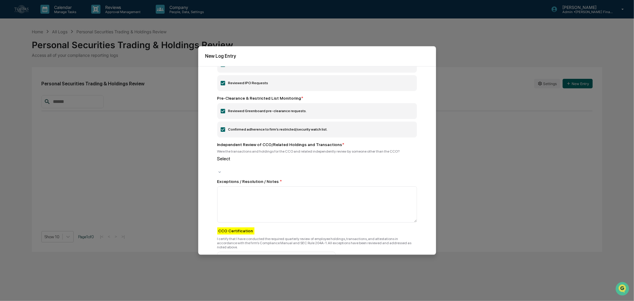
click at [219, 163] on div at bounding box center [218, 165] width 1 height 7
click at [230, 301] on div "Yes" at bounding box center [317, 307] width 634 height 12
click at [209, 161] on div "Review Period Quarter Ending Date * 06/30/2025 Employee Attestations / Personal…" at bounding box center [317, 160] width 238 height 188
click at [242, 196] on textarea at bounding box center [317, 204] width 200 height 36
paste textarea "**********"
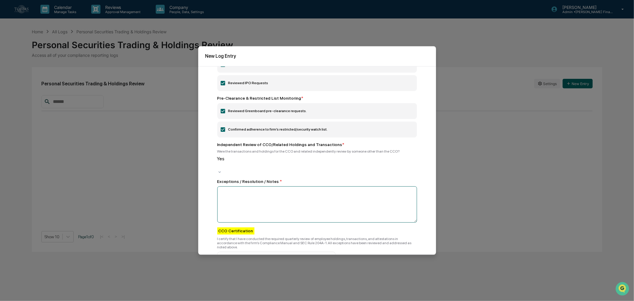
type textarea "**********"
click at [244, 186] on textarea "**********" at bounding box center [315, 204] width 197 height 36
drag, startPoint x: 222, startPoint y: 200, endPoint x: 246, endPoint y: 206, distance: 24.7
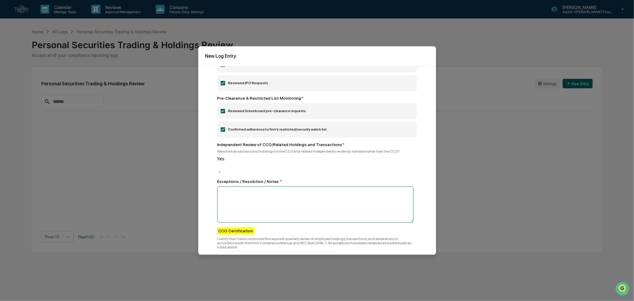
click at [222, 200] on textarea at bounding box center [315, 204] width 197 height 36
paste textarea "**********"
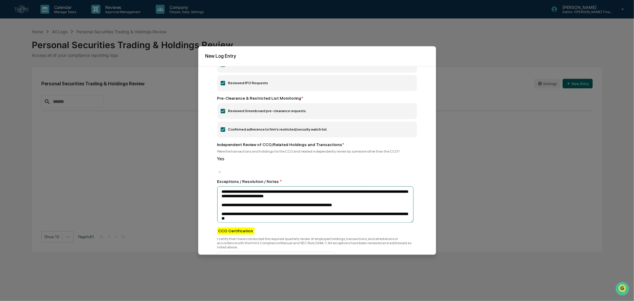
scroll to position [0, 0]
click at [223, 186] on textarea "**********" at bounding box center [315, 204] width 197 height 36
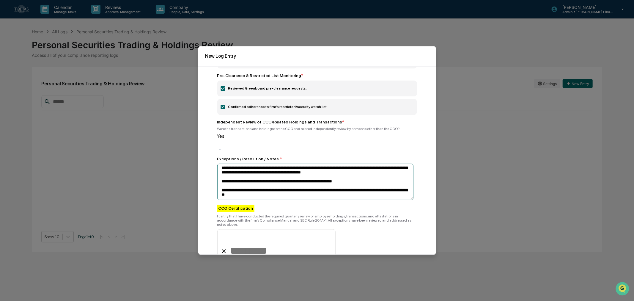
scroll to position [198, 0]
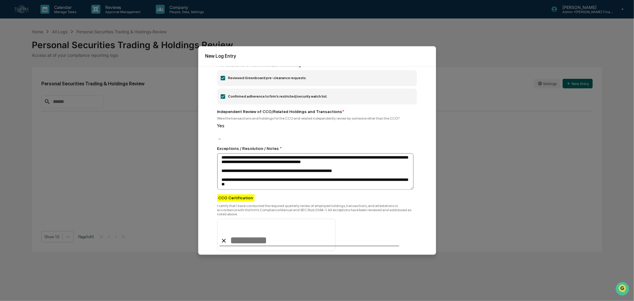
click at [287, 180] on textarea "**********" at bounding box center [315, 171] width 197 height 36
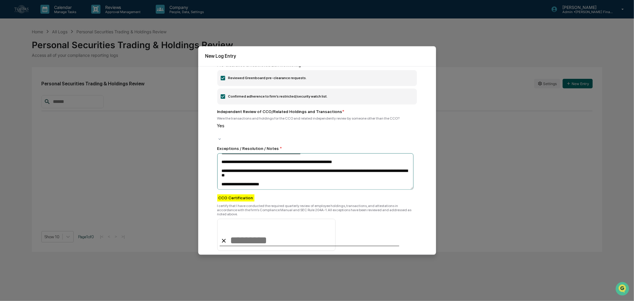
type textarea "**********"
click at [237, 228] on input at bounding box center [276, 235] width 118 height 32
type input "**********"
click at [360, 214] on div "**********" at bounding box center [317, 222] width 200 height 56
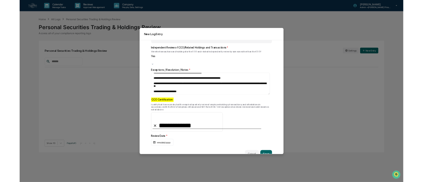
scroll to position [235, 0]
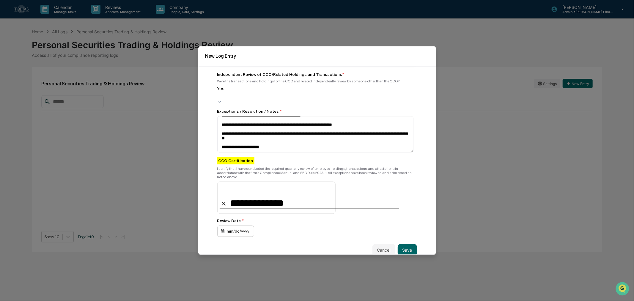
click at [402, 244] on button "Save" at bounding box center [407, 250] width 19 height 12
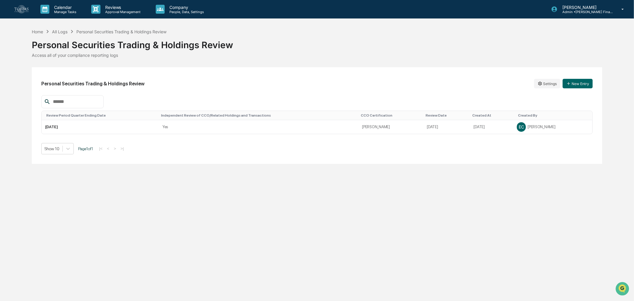
click at [338, 229] on div "Calendar Manage Tasks Reviews Approval Management Company People, Data, Setting…" at bounding box center [317, 150] width 634 height 301
click at [528, 206] on div "Calendar Manage Tasks Reviews Approval Management Company People, Data, Setting…" at bounding box center [317, 150] width 634 height 301
click at [495, 125] on td "[DATE]" at bounding box center [491, 127] width 43 height 14
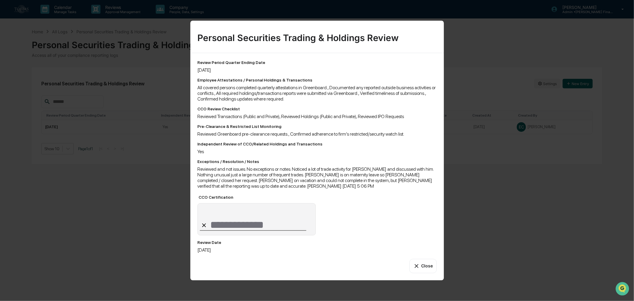
click at [430, 271] on button "Close" at bounding box center [423, 266] width 27 height 14
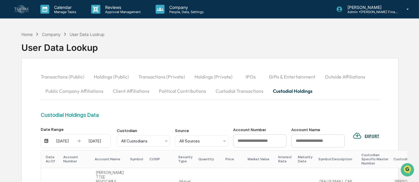
click at [172, 4] on div "Company People, Data, Settings" at bounding box center [182, 9] width 63 height 18
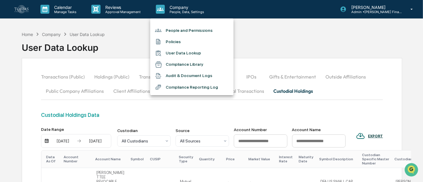
click at [129, 33] on div at bounding box center [211, 91] width 423 height 182
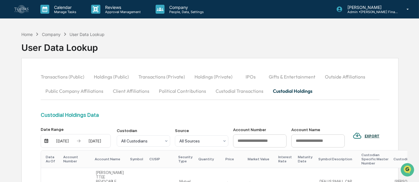
click at [112, 14] on div "Reviews Approval Management" at bounding box center [119, 9] width 64 height 18
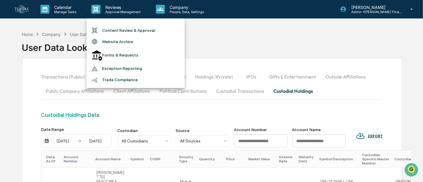
click at [208, 41] on div at bounding box center [211, 91] width 423 height 182
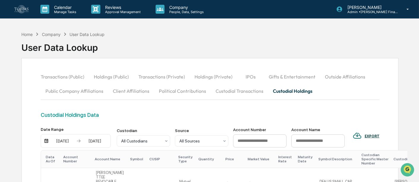
click at [180, 9] on p "Company" at bounding box center [186, 7] width 42 height 5
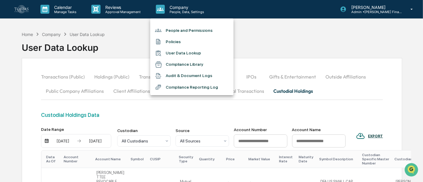
click at [26, 10] on div at bounding box center [211, 91] width 423 height 182
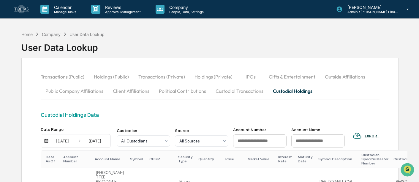
click at [23, 9] on img at bounding box center [21, 9] width 14 height 8
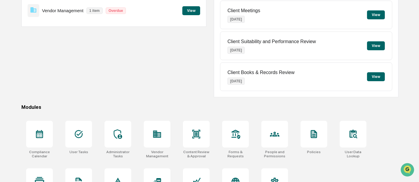
scroll to position [99, 0]
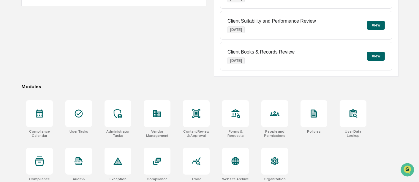
click at [158, 118] on icon at bounding box center [158, 114] width 10 height 10
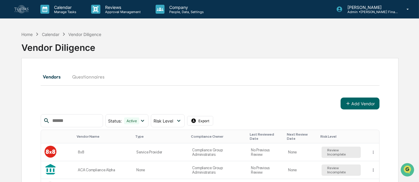
click at [73, 124] on div at bounding box center [72, 120] width 62 height 13
click at [72, 120] on input "text" at bounding box center [75, 121] width 51 height 8
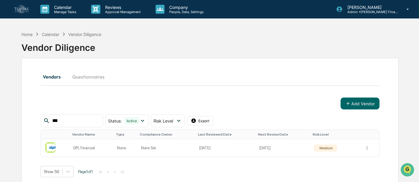
type input "***"
click at [283, 143] on td "[DATE]" at bounding box center [283, 148] width 55 height 18
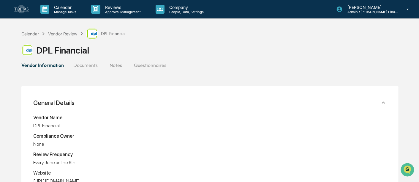
click at [86, 66] on button "Documents" at bounding box center [86, 65] width 34 height 14
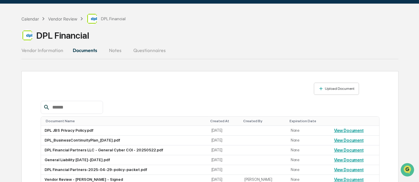
scroll to position [9, 0]
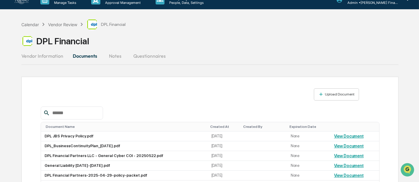
click at [117, 54] on button "Notes" at bounding box center [115, 56] width 27 height 14
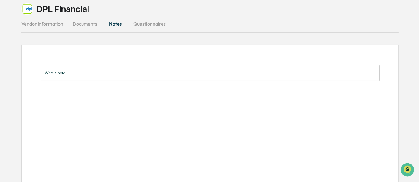
scroll to position [0, 0]
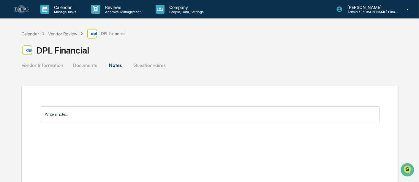
click at [147, 63] on button "Questionnaires" at bounding box center [150, 65] width 42 height 14
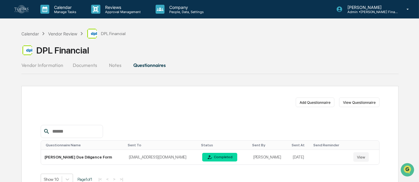
click at [51, 65] on button "Vendor Information" at bounding box center [44, 65] width 47 height 14
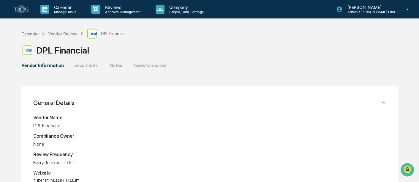
click at [87, 67] on button "Documents" at bounding box center [86, 65] width 34 height 14
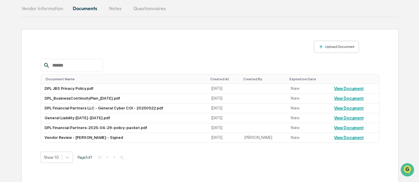
scroll to position [66, 0]
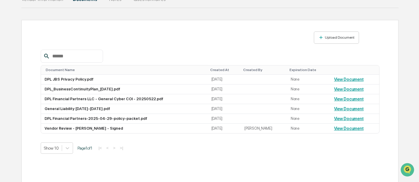
click at [340, 132] on td "View Document" at bounding box center [355, 129] width 49 height 10
click at [341, 128] on link "View Document" at bounding box center [349, 128] width 30 height 5
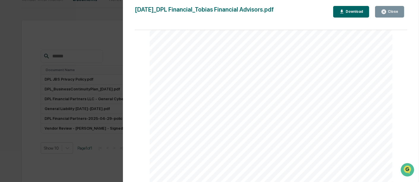
scroll to position [539, 0]
click at [379, 11] on button "Close" at bounding box center [389, 12] width 29 height 12
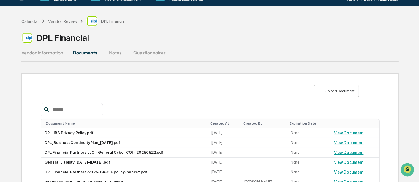
scroll to position [0, 0]
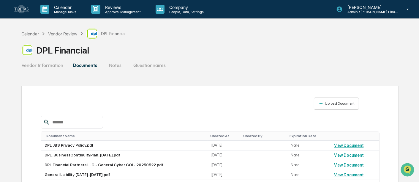
click at [116, 64] on button "Notes" at bounding box center [115, 65] width 27 height 14
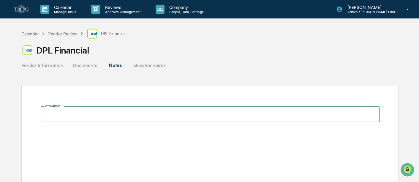
click at [114, 116] on input "Write a note..." at bounding box center [210, 114] width 339 height 16
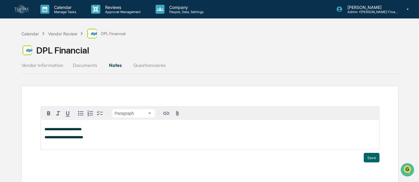
click at [371, 158] on button "Save" at bounding box center [372, 158] width 16 height 10
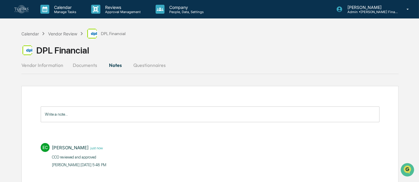
click at [150, 66] on button "Questionnaires" at bounding box center [150, 65] width 42 height 14
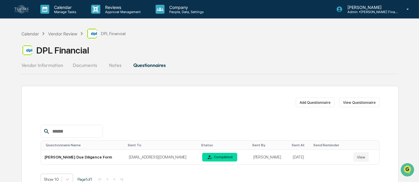
click at [356, 157] on button "View" at bounding box center [361, 157] width 15 height 10
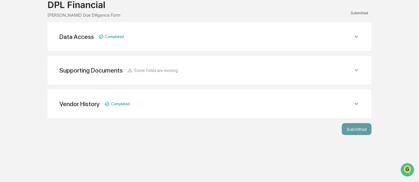
scroll to position [43, 0]
click at [91, 37] on div "Data Access" at bounding box center [76, 36] width 34 height 7
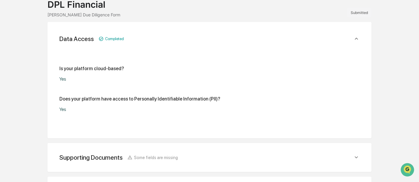
click at [91, 37] on div "Data Access" at bounding box center [76, 38] width 34 height 7
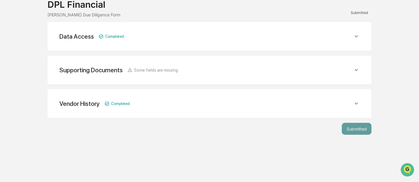
click at [84, 40] on div "Supporting Documents" at bounding box center [76, 36] width 34 height 7
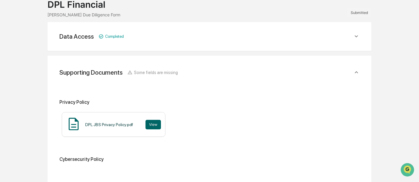
click at [84, 70] on div "Supporting Documents" at bounding box center [90, 72] width 63 height 7
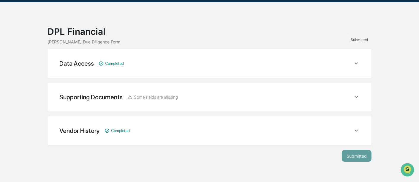
scroll to position [0, 0]
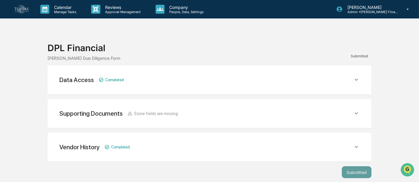
click at [65, 58] on div "Tobias Vendor Due Diligence Form" at bounding box center [198, 58] width 300 height 5
click at [381, 52] on div "DPL Financial Tobias Vendor Due Diligence Form Submitted Data Access Completed …" at bounding box center [209, 126] width 419 height 197
click at [24, 7] on img at bounding box center [21, 9] width 14 height 8
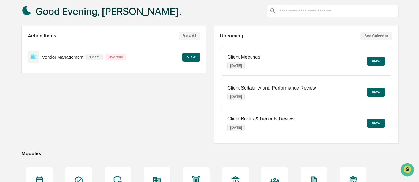
scroll to position [99, 0]
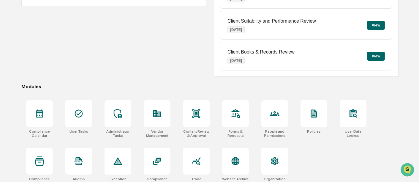
click at [161, 115] on icon at bounding box center [158, 114] width 10 height 10
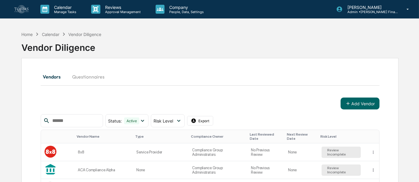
click at [79, 115] on div at bounding box center [72, 120] width 62 height 13
click at [79, 119] on input "text" at bounding box center [75, 121] width 51 height 8
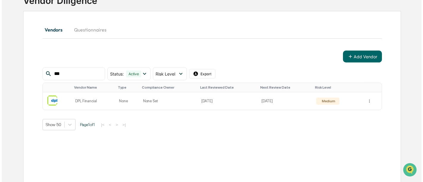
scroll to position [48, 0]
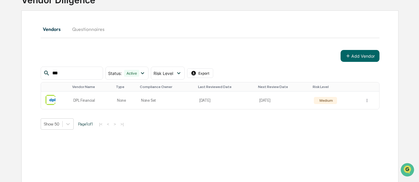
type input "***"
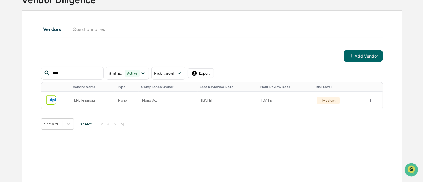
click at [365, 99] on html "Calendar Manage Tasks Reviews Approval Management Company People, Data, Setting…" at bounding box center [211, 43] width 423 height 182
click at [366, 111] on div "View Details" at bounding box center [367, 112] width 38 height 10
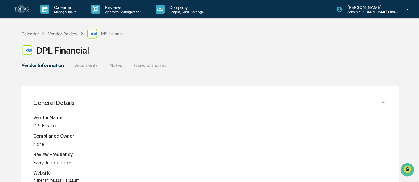
click at [58, 32] on div "Vendor Review" at bounding box center [62, 33] width 29 height 5
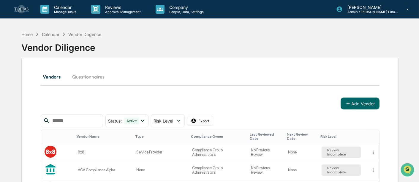
click at [83, 120] on input "text" at bounding box center [75, 121] width 51 height 8
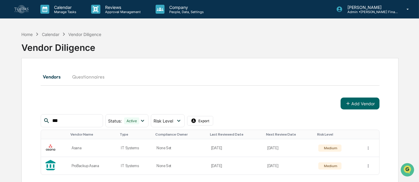
scroll to position [33, 0]
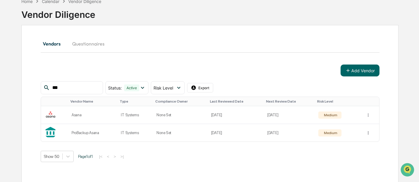
type input "***"
click at [249, 111] on td "[DATE]" at bounding box center [236, 115] width 56 height 18
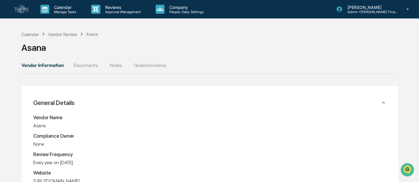
click at [85, 66] on button "Documents" at bounding box center [86, 65] width 34 height 14
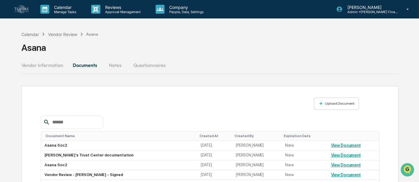
click at [101, 68] on button "Documents" at bounding box center [85, 65] width 34 height 14
click at [109, 65] on button "Notes" at bounding box center [115, 65] width 27 height 14
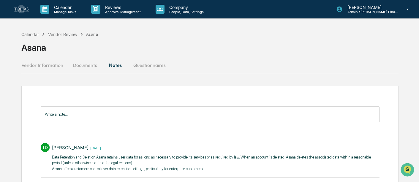
click at [28, 63] on button "Vendor Information" at bounding box center [44, 65] width 47 height 14
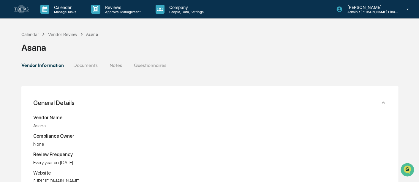
click at [82, 63] on button "Documents" at bounding box center [86, 65] width 34 height 14
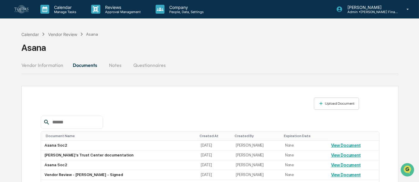
click at [49, 65] on button "Vendor Information" at bounding box center [44, 65] width 47 height 14
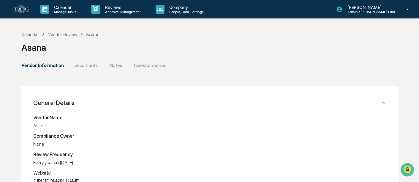
click at [77, 59] on button "Documents" at bounding box center [86, 65] width 34 height 14
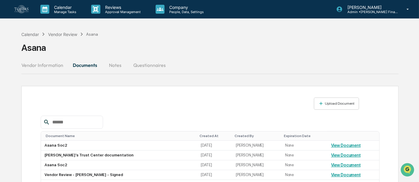
click at [112, 64] on button "Notes" at bounding box center [115, 65] width 27 height 14
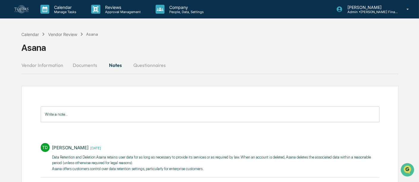
click at [146, 66] on button "Questionnaires" at bounding box center [150, 65] width 42 height 14
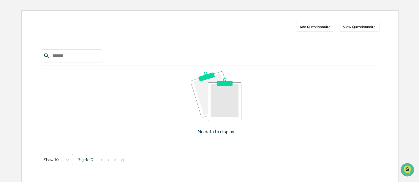
scroll to position [9, 0]
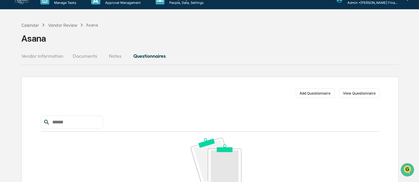
click at [114, 46] on div "Calendar Vendor Review Asana Asana" at bounding box center [210, 34] width 378 height 30
click at [115, 53] on button "Notes" at bounding box center [115, 56] width 27 height 14
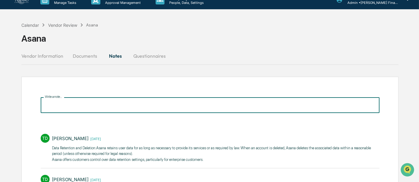
click at [111, 105] on input "Write a note..." at bounding box center [210, 105] width 339 height 16
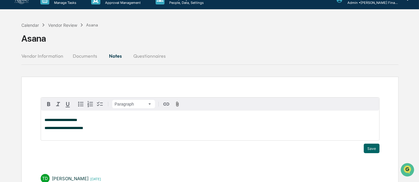
click at [104, 119] on p "**********" at bounding box center [210, 120] width 331 height 4
click at [376, 147] on button "Save" at bounding box center [372, 149] width 16 height 10
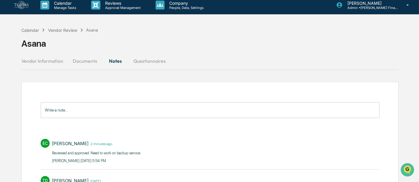
scroll to position [0, 0]
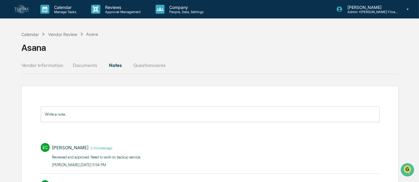
click at [61, 33] on div "Vendor Review" at bounding box center [62, 34] width 29 height 5
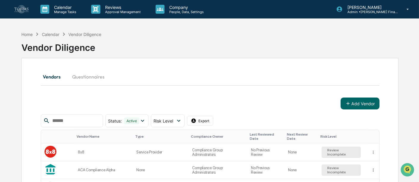
click at [80, 120] on input "text" at bounding box center [75, 121] width 51 height 8
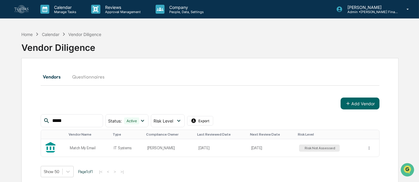
type input "*****"
click at [351, 148] on td "Risk Not Assessed" at bounding box center [330, 148] width 68 height 18
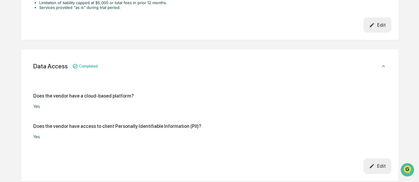
scroll to position [462, 0]
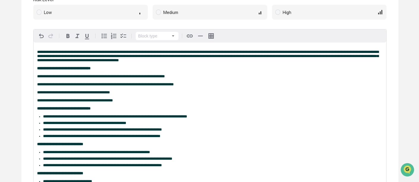
scroll to position [264, 0]
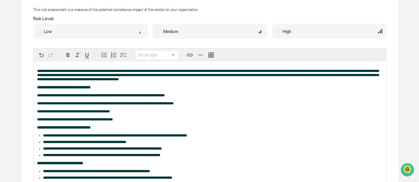
click at [201, 28] on span "Medium" at bounding box center [210, 31] width 115 height 15
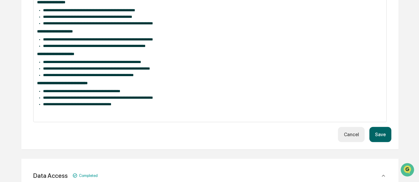
scroll to position [495, 0]
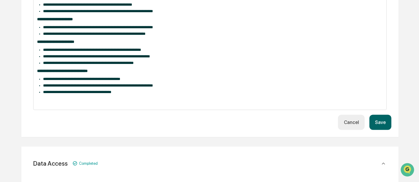
click at [381, 130] on button "Save" at bounding box center [381, 122] width 22 height 15
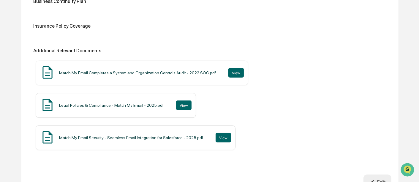
scroll to position [892, 0]
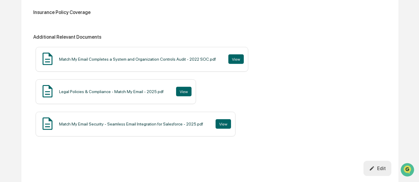
click at [184, 95] on button "View" at bounding box center [183, 92] width 15 height 10
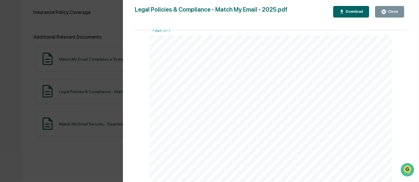
scroll to position [1354, 0]
click at [7, 105] on div "Version History 08/06/2025, 01:48 PM Legal Policies & Compliance - Match My Ema…" at bounding box center [209, 91] width 419 height 182
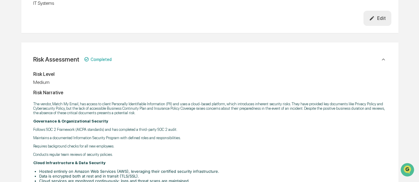
scroll to position [0, 0]
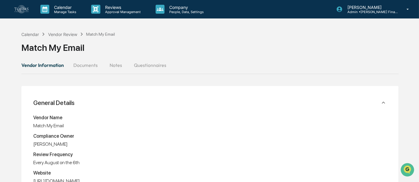
click at [90, 62] on button "Documents" at bounding box center [86, 65] width 34 height 14
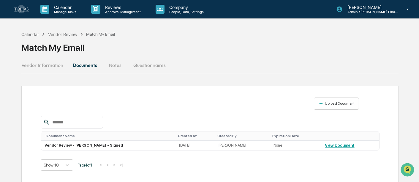
click at [116, 67] on button "Notes" at bounding box center [115, 65] width 27 height 14
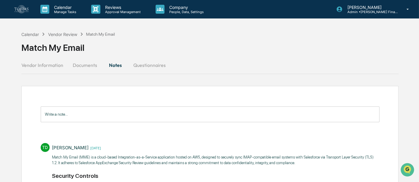
click at [114, 115] on input "Write a note..." at bounding box center [210, 114] width 339 height 16
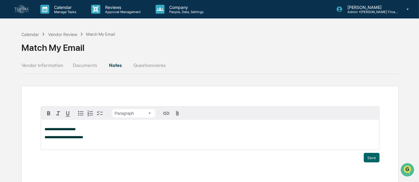
click at [364, 155] on button "Save" at bounding box center [372, 158] width 16 height 10
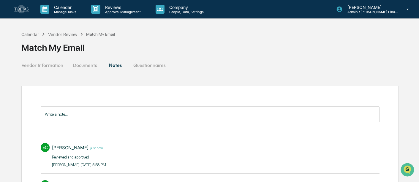
click at [63, 64] on button "Vendor Information" at bounding box center [44, 65] width 47 height 14
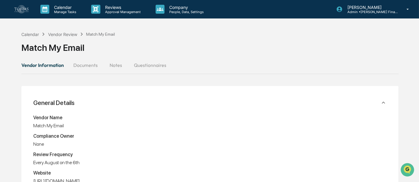
click at [59, 32] on div "Vendor Review" at bounding box center [62, 34] width 29 height 5
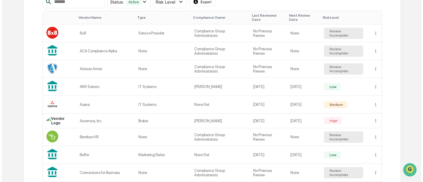
scroll to position [132, 0]
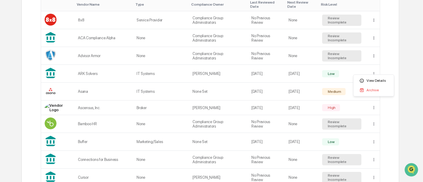
click at [374, 79] on div "View Details" at bounding box center [373, 81] width 38 height 10
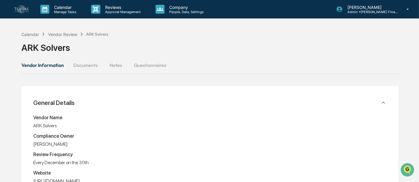
drag, startPoint x: 101, startPoint y: 118, endPoint x: 99, endPoint y: -1, distance: 119.2
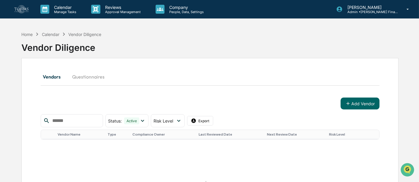
scroll to position [48, 0]
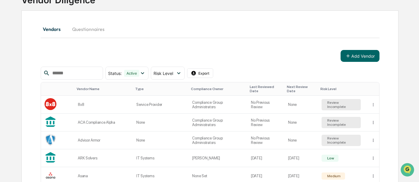
click at [77, 74] on input "text" at bounding box center [75, 73] width 51 height 8
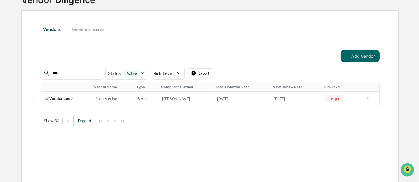
type input "***"
click at [202, 100] on td "[PERSON_NAME]" at bounding box center [186, 99] width 55 height 14
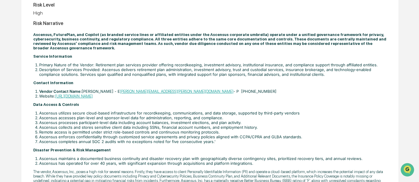
scroll to position [279, 0]
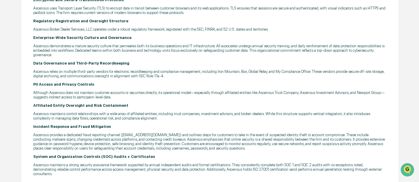
scroll to position [708, 0]
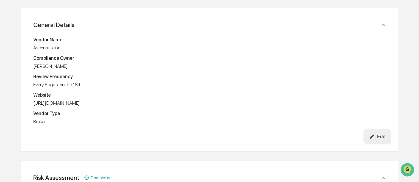
scroll to position [213, 0]
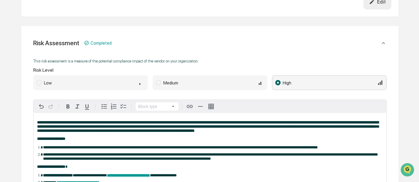
click at [202, 84] on div "Medium" at bounding box center [214, 82] width 101 height 7
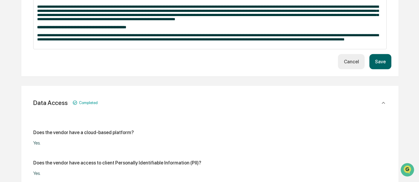
scroll to position [774, 0]
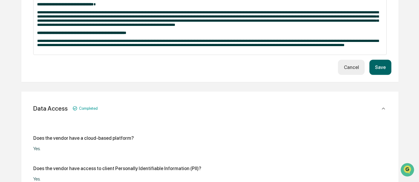
click at [384, 75] on button "Save" at bounding box center [381, 67] width 22 height 15
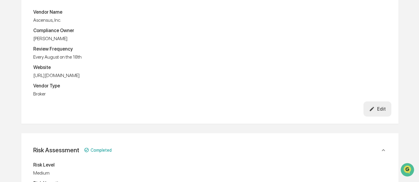
scroll to position [0, 0]
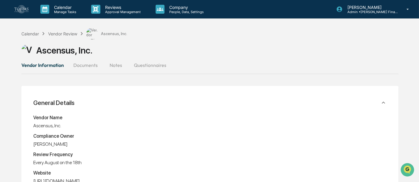
click at [89, 63] on button "Documents" at bounding box center [86, 65] width 34 height 14
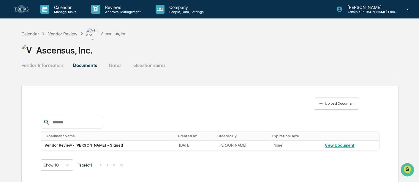
click at [117, 62] on button "Notes" at bounding box center [115, 65] width 27 height 14
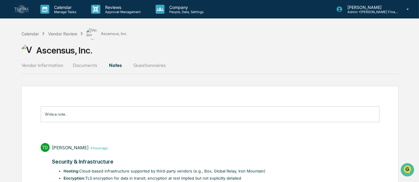
click at [104, 114] on input "Write a note..." at bounding box center [210, 114] width 339 height 16
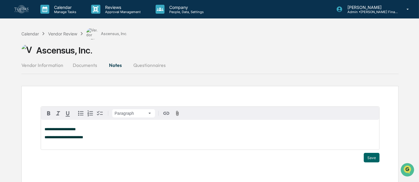
click at [372, 155] on button "Save" at bounding box center [372, 158] width 16 height 10
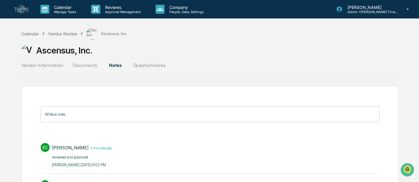
click at [37, 45] on div "Ascensus, Inc." at bounding box center [210, 50] width 378 height 12
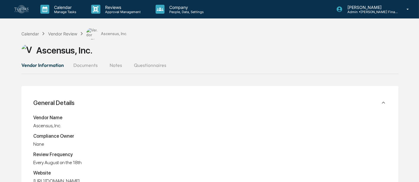
click at [36, 51] on div "Ascensus, Inc." at bounding box center [210, 50] width 378 height 12
click at [25, 48] on img at bounding box center [27, 50] width 12 height 12
drag, startPoint x: 17, startPoint y: 44, endPoint x: 74, endPoint y: 62, distance: 60.1
click at [118, 105] on div "General Details" at bounding box center [206, 102] width 347 height 7
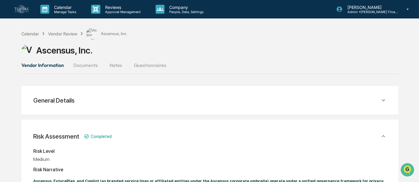
click at [44, 68] on button "Vendor Information" at bounding box center [44, 65] width 47 height 14
click at [83, 64] on button "Documents" at bounding box center [86, 65] width 34 height 14
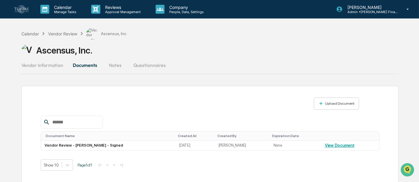
click at [70, 31] on div "Vendor Review" at bounding box center [62, 33] width 29 height 5
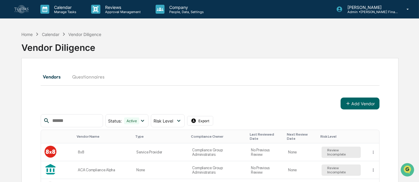
click at [179, 8] on p "Company" at bounding box center [186, 7] width 42 height 5
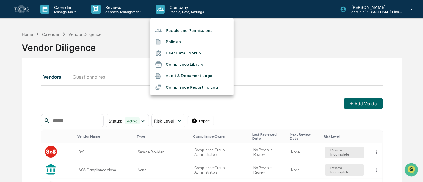
click at [136, 8] on div at bounding box center [211, 91] width 423 height 182
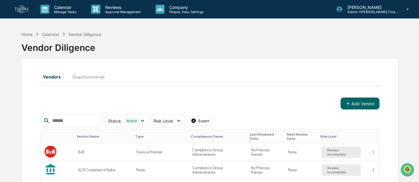
click at [173, 9] on p "Company" at bounding box center [186, 7] width 42 height 5
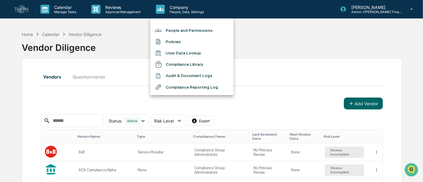
click at [188, 86] on li "Compliance Reporting Log" at bounding box center [191, 86] width 83 height 11
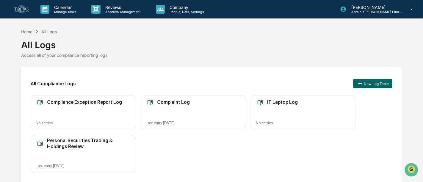
click at [179, 8] on p "Company" at bounding box center [186, 7] width 42 height 5
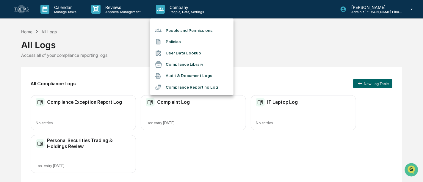
click at [121, 7] on div at bounding box center [211, 91] width 423 height 182
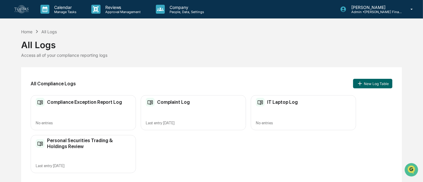
click at [121, 7] on p "Reviews" at bounding box center [121, 7] width 43 height 5
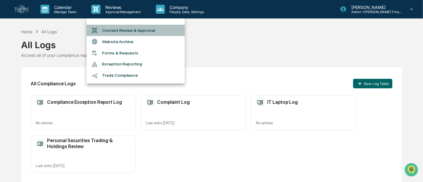
click at [120, 31] on li "Content Review & Approval" at bounding box center [136, 30] width 98 height 11
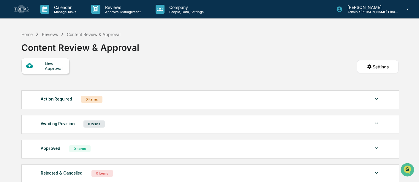
click at [116, 12] on p "Approval Management" at bounding box center [121, 12] width 43 height 4
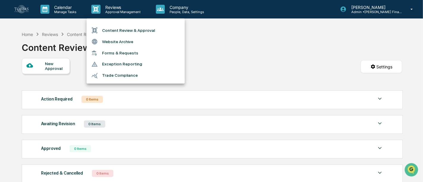
click at [120, 53] on li "Forms & Requests" at bounding box center [136, 53] width 98 height 11
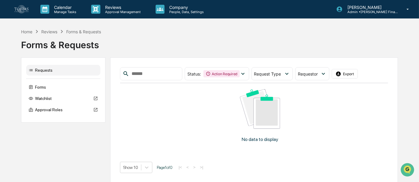
click at [40, 87] on div "Forms" at bounding box center [63, 87] width 74 height 11
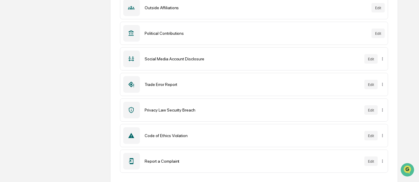
scroll to position [216, 0]
click at [184, 107] on div "Privacy Law Security Breach" at bounding box center [253, 109] width 216 height 5
click at [372, 108] on button "Edit" at bounding box center [371, 110] width 13 height 10
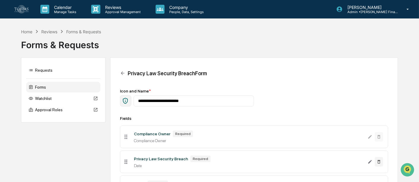
drag, startPoint x: 147, startPoint y: 48, endPoint x: 137, endPoint y: 49, distance: 9.5
click at [146, 48] on div "Forms & Requests" at bounding box center [210, 42] width 378 height 15
click at [32, 33] on div "Home" at bounding box center [26, 31] width 11 height 5
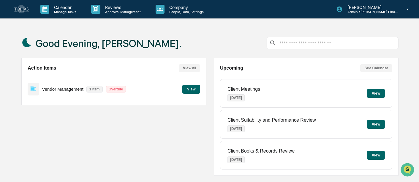
click at [168, 46] on div "Good Evening, [PERSON_NAME]." at bounding box center [210, 43] width 378 height 30
